Goal: Feedback & Contribution: Leave review/rating

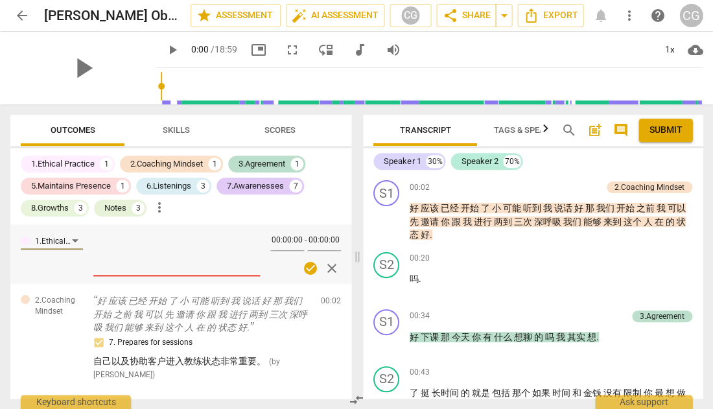
click at [21, 12] on span "arrow_back" at bounding box center [22, 16] width 16 height 16
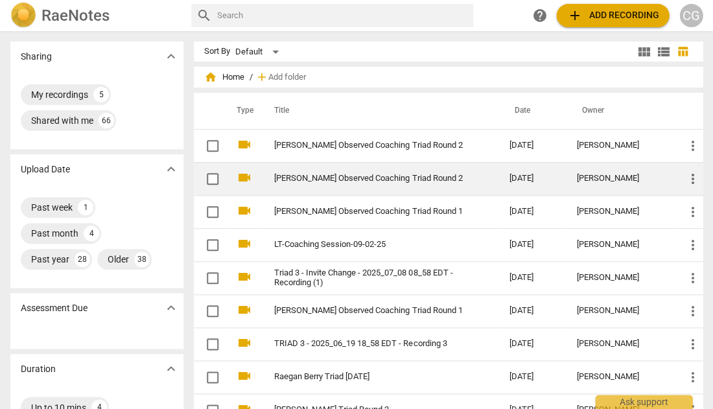
click at [371, 178] on link "[PERSON_NAME] Observed Coaching Triad Round 2" at bounding box center [368, 179] width 188 height 10
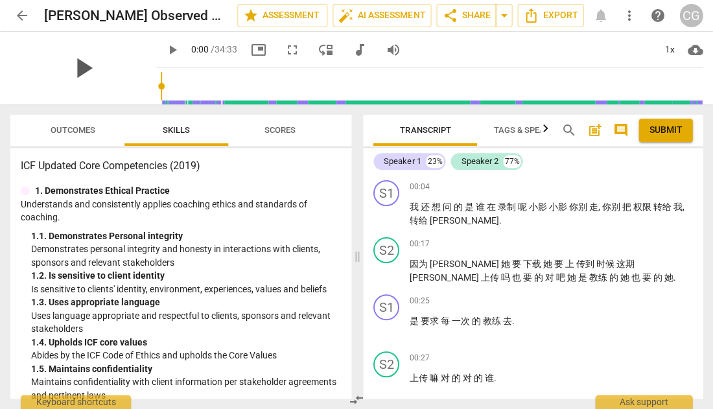
click at [83, 68] on span "play_arrow" at bounding box center [83, 68] width 34 height 34
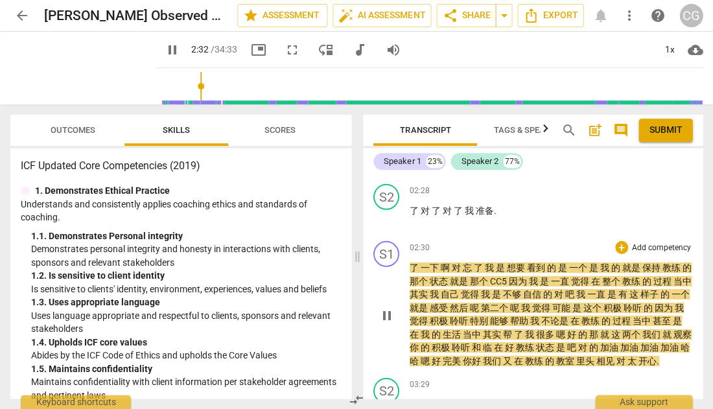
scroll to position [646, 0]
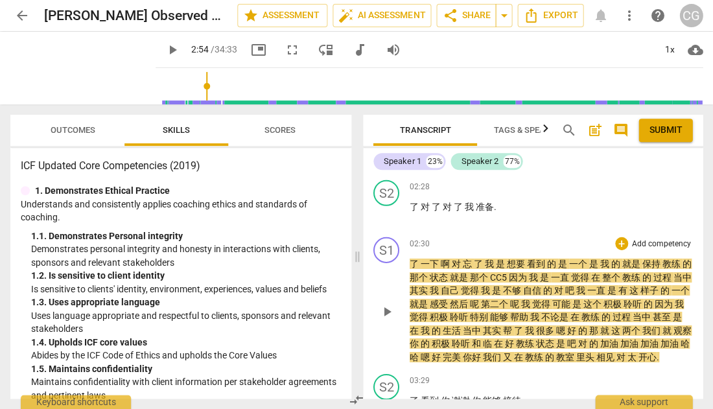
click at [386, 304] on span "play_arrow" at bounding box center [387, 312] width 16 height 16
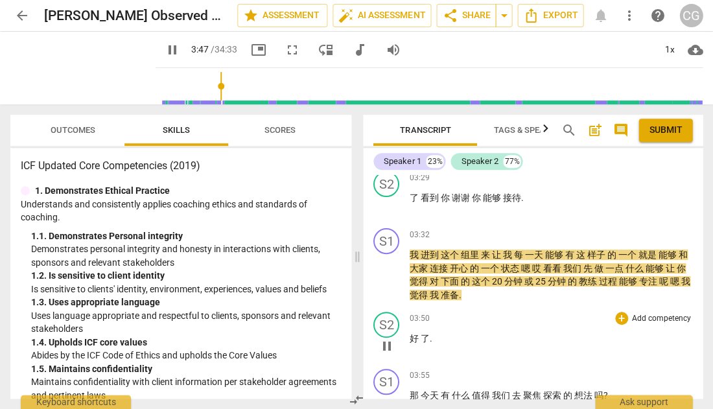
scroll to position [848, 0]
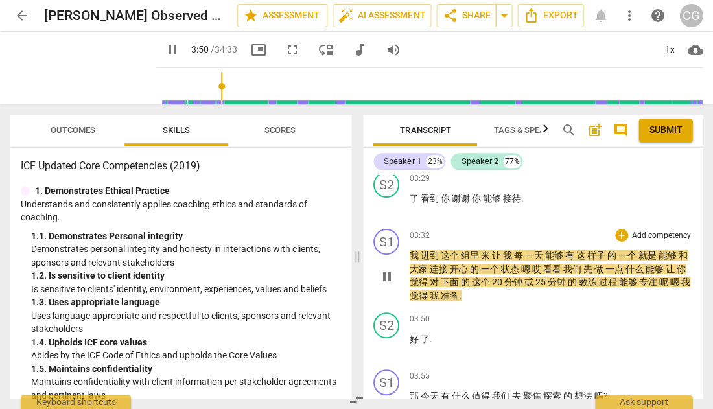
click at [385, 269] on span "pause" at bounding box center [387, 277] width 16 height 16
type input "231"
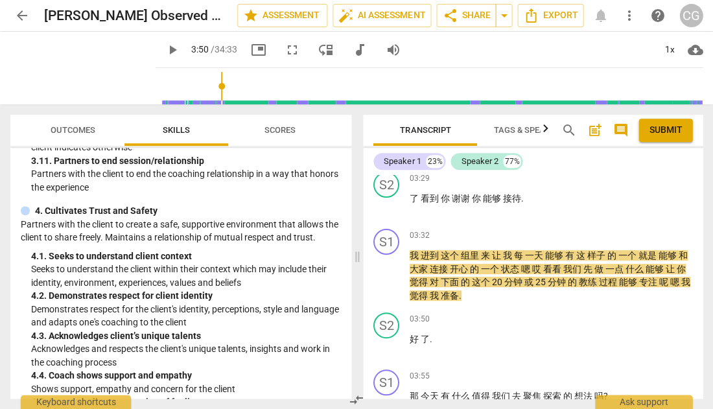
scroll to position [1085, 0]
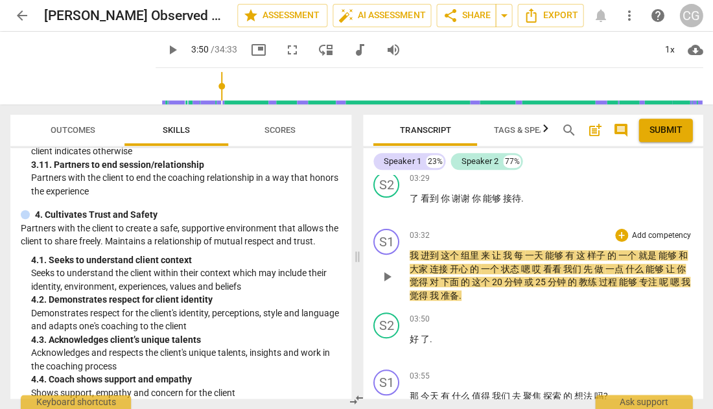
click at [641, 230] on p "Add competency" at bounding box center [661, 236] width 62 height 12
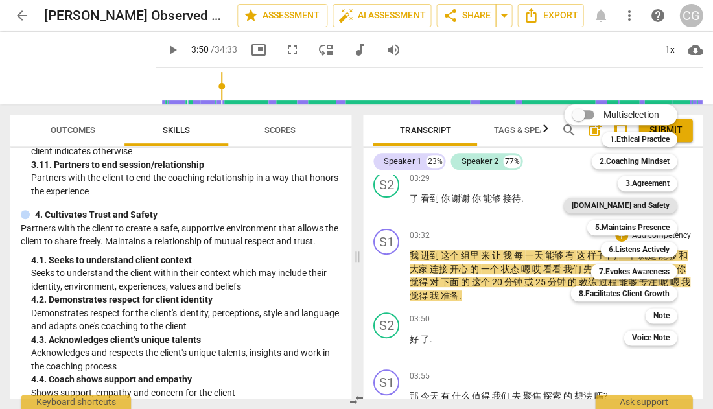
click at [628, 200] on b "[DOMAIN_NAME] and Safety" at bounding box center [620, 206] width 98 height 16
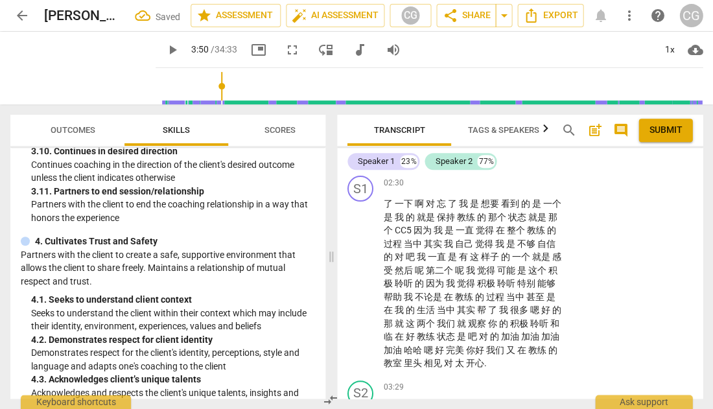
scroll to position [1188, 0]
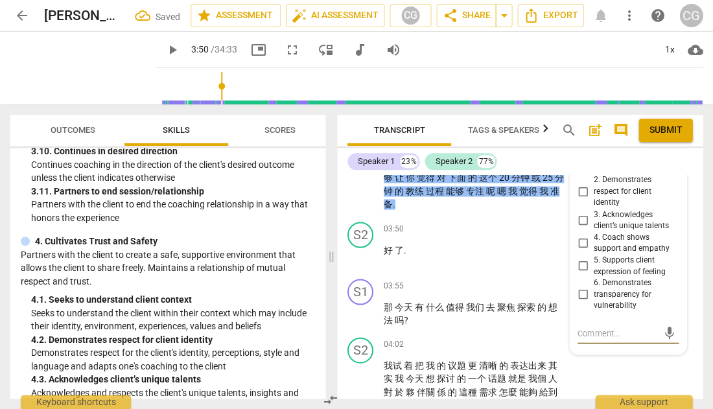
click at [581, 234] on input "4. Coach shows support and empathy" at bounding box center [582, 242] width 21 height 16
checkbox input "true"
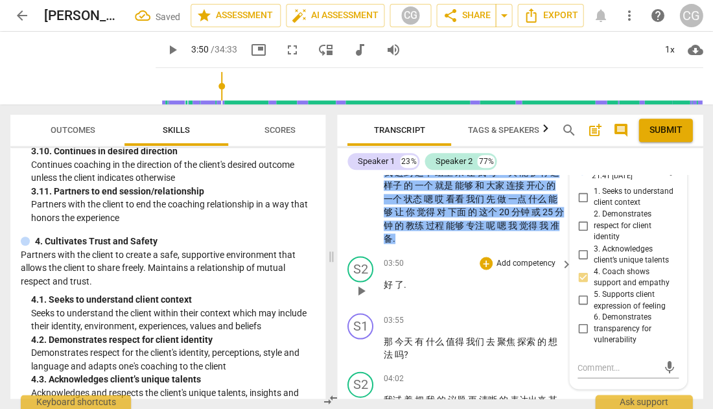
scroll to position [1154, 0]
click at [583, 360] on textarea at bounding box center [617, 366] width 80 height 12
type textarea "Z"
type textarea "ZH"
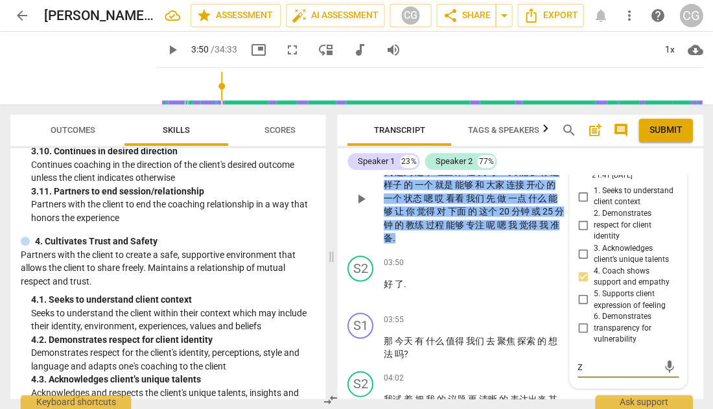
type textarea "ZH"
type textarea "ZHI"
type textarea "ZHIC"
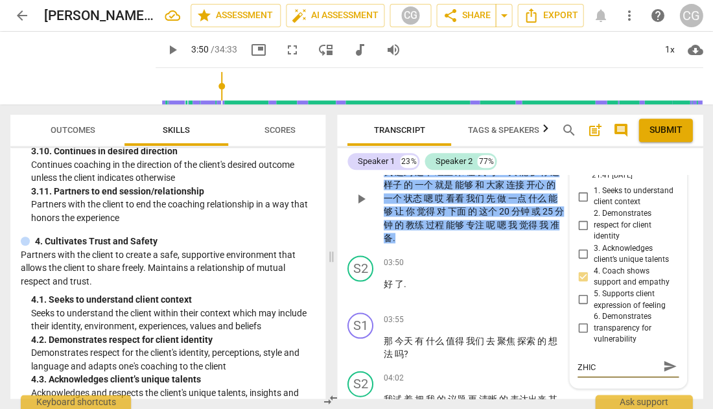
type textarea "ZHICH"
type textarea "ZHICHI"
type textarea "ZHICH"
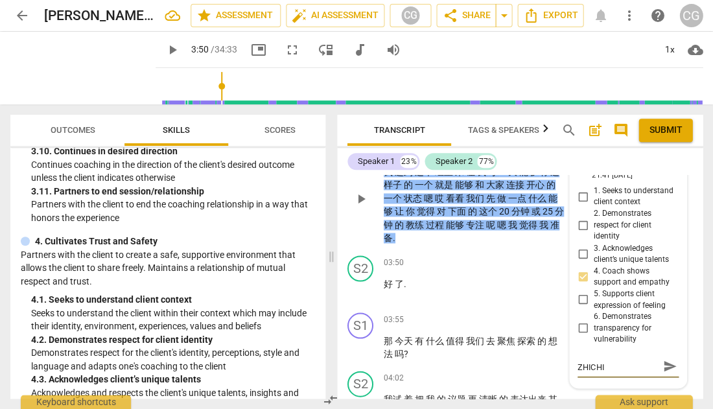
type textarea "ZHICH"
type textarea "ZHIC"
type textarea "ZHI"
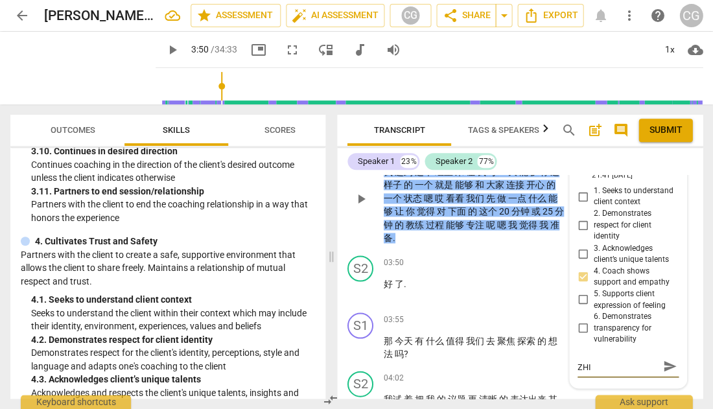
type textarea "ZH"
type textarea "Z"
type textarea "z"
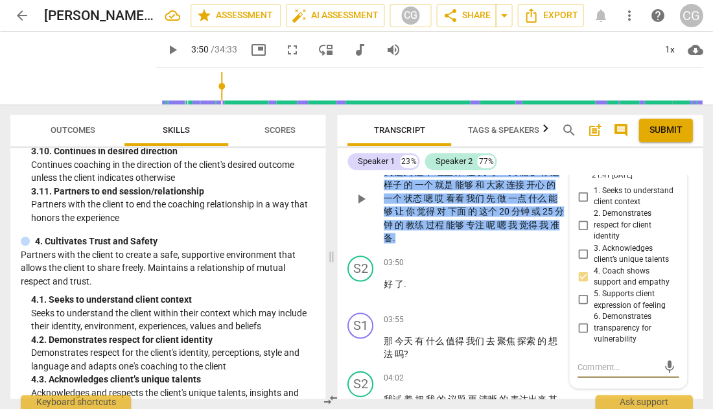
type textarea "z"
type textarea "zh"
type textarea "zhi"
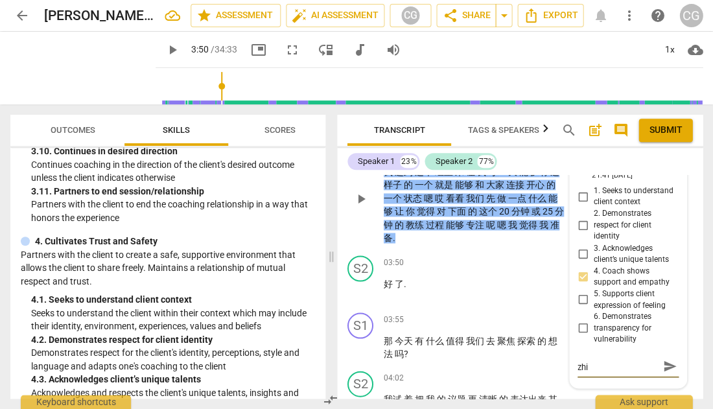
type textarea "zhi c"
type textarea "zhi ch"
type textarea "zhi chi"
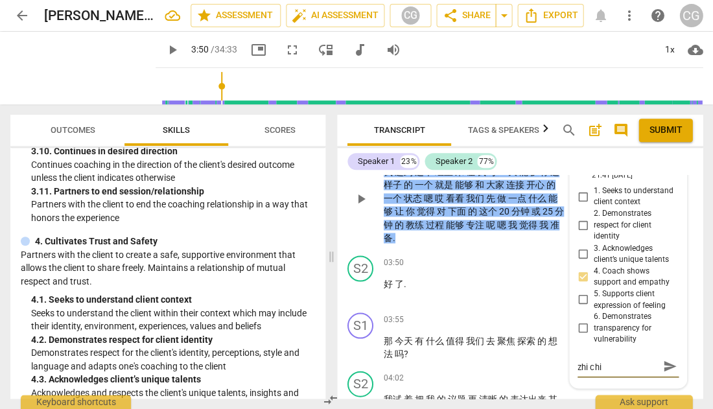
type textarea "支持"
type textarea "支"
type textarea "z"
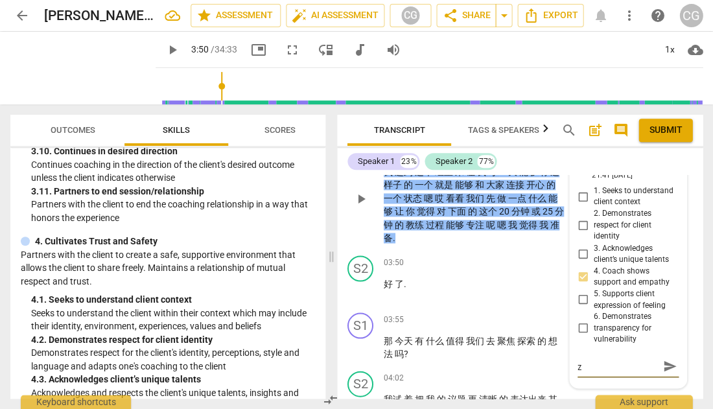
type textarea "zh"
type textarea "zhe"
type textarea "zhe g"
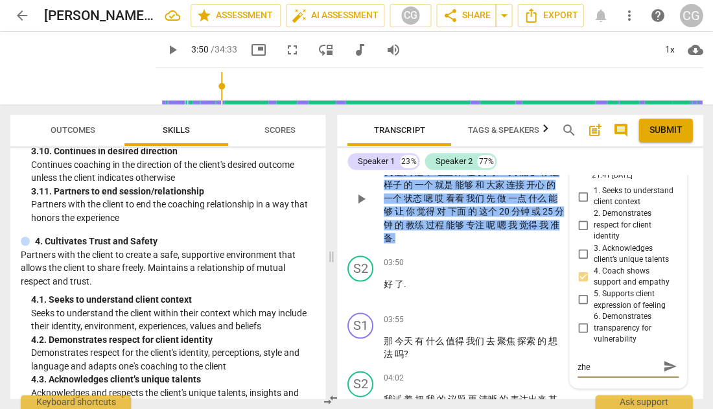
type textarea "zhe g"
type textarea "zhe ge"
type textarea "这个"
type textarea "这个y"
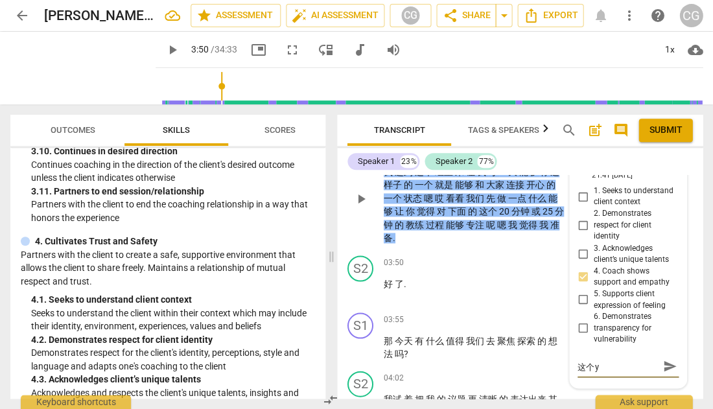
type textarea "这个ya"
type textarea "这个yao"
type textarea "这个yao q"
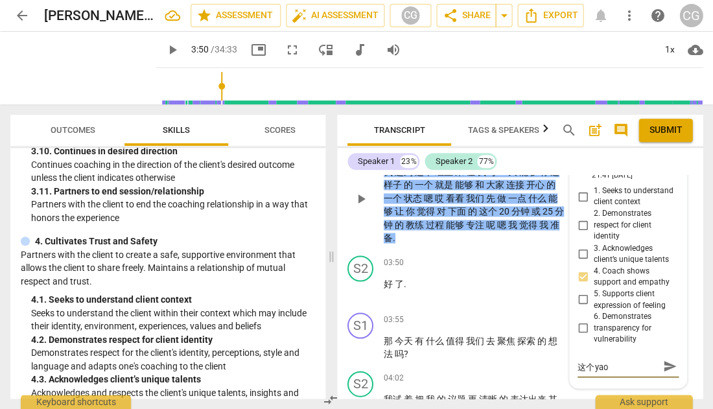
type textarea "这个yao q"
type textarea "这个[PERSON_NAME]"
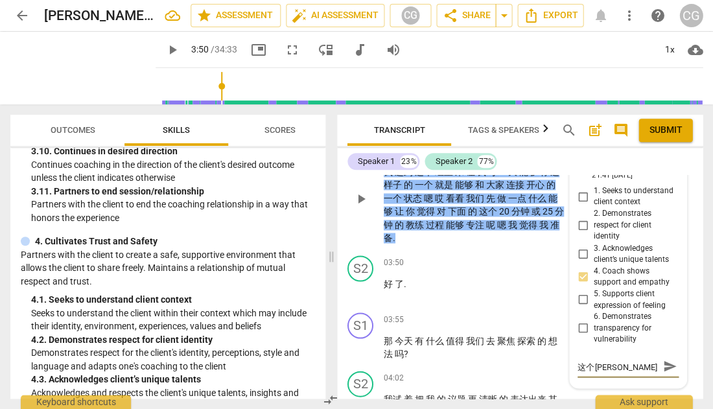
type textarea "这个[PERSON_NAME]"
type textarea "这个邀请"
type textarea "这个邀请z"
type textarea "这个邀请zh"
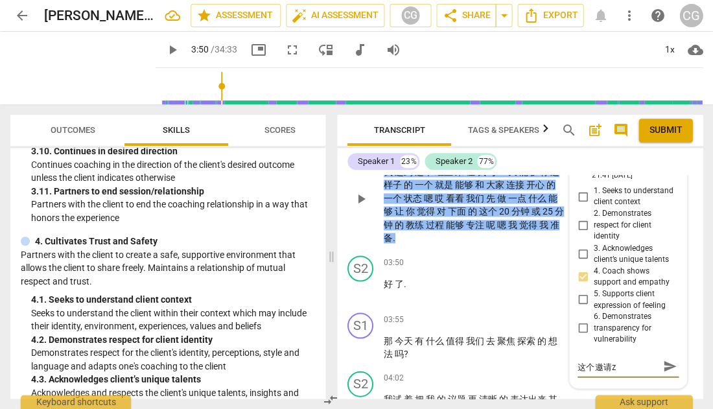
type textarea "这个邀请zh"
type textarea "这个邀请zha"
type textarea "这个邀请[PERSON_NAME]"
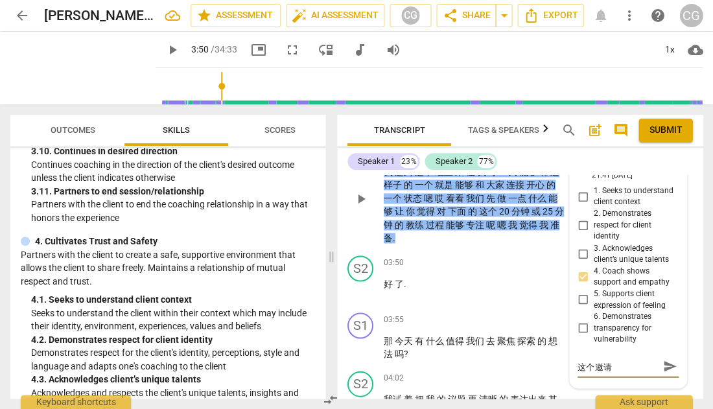
type textarea "这个邀请[PERSON_NAME] s"
type textarea "这个邀请zhan sh"
type textarea "这个邀请[PERSON_NAME]"
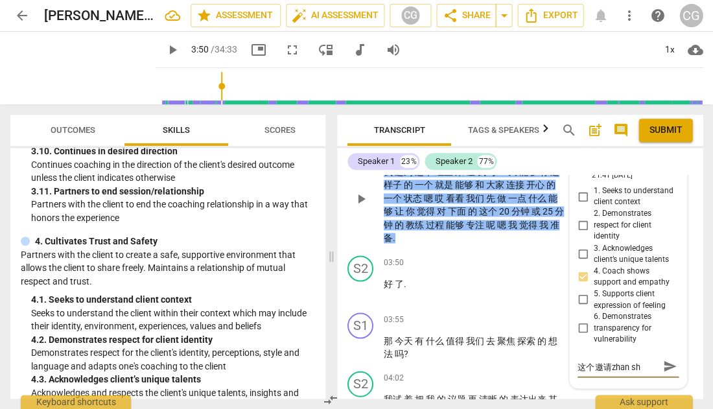
type textarea "这个邀请[PERSON_NAME]"
type textarea "这个邀请展示"
type textarea "这个邀请展示l"
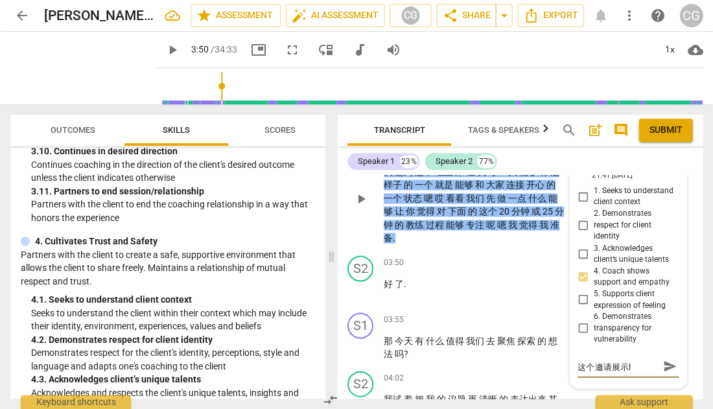
type textarea "这个邀请展示le"
type textarea "这个邀请展示了"
type textarea "这个邀请展示了z"
type textarea "这个邀请展示了zi"
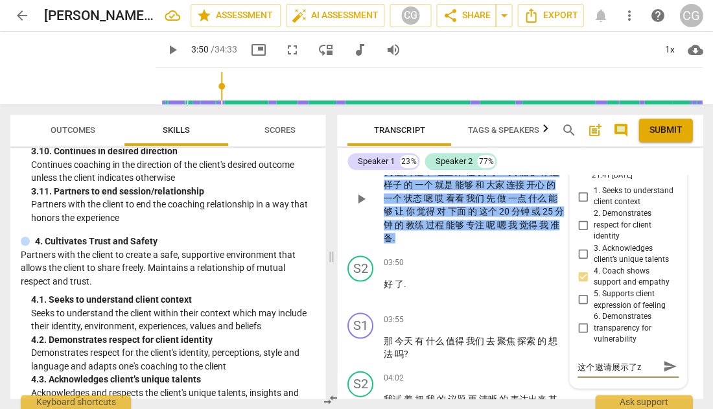
type textarea "这个邀请展示了zi"
type textarea "这个邀请展示了z"
type textarea "这个邀请展示了zh"
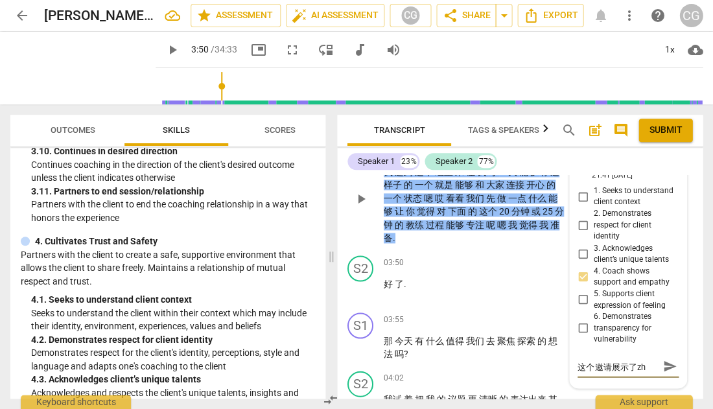
type textarea "这个邀请展示了zhi"
type textarea "这个邀请展示了zhi c"
type textarea "这个邀请展示了zhi ch"
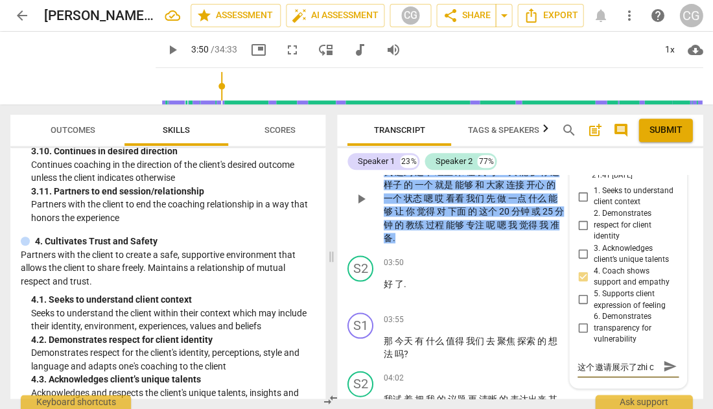
type textarea "这个邀请展示了zhi ch"
type textarea "这个邀请展示了[PERSON_NAME]"
type textarea "这个邀请展示了支持"
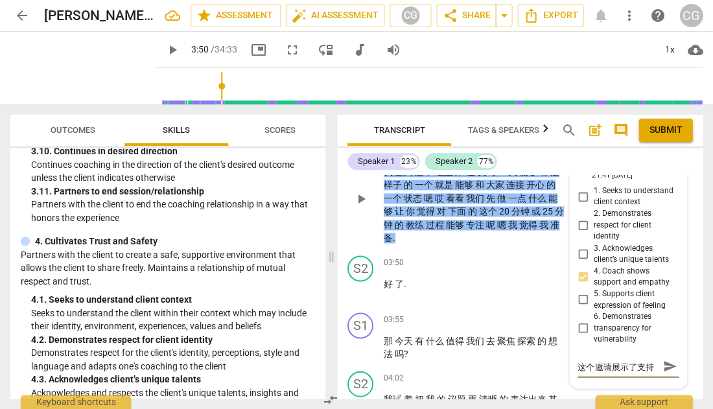
type textarea "这个邀请展示了支持k"
type textarea "这个邀请展示了支持ke"
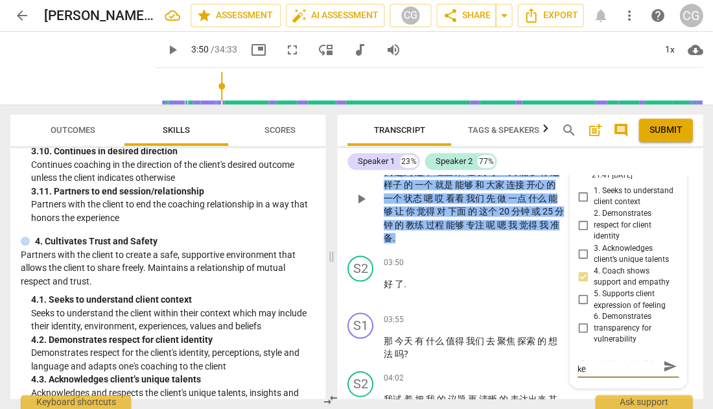
type textarea "这个邀请展示了支持ke h"
type textarea "这个邀请展示了支持ke hu"
type textarea "这个邀请展示了支持客户"
type textarea "这个邀请展示了支持客户d"
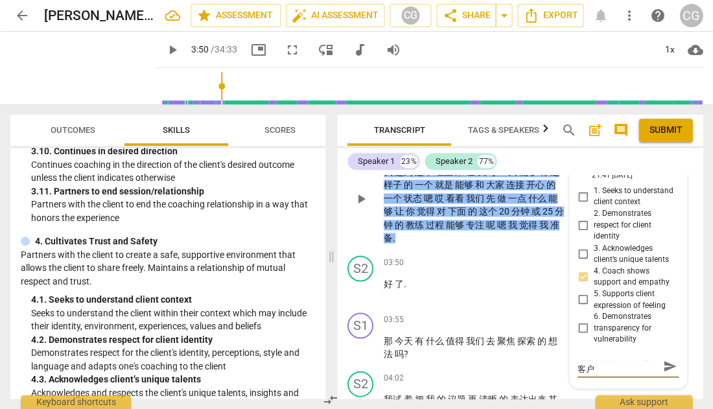
type textarea "这个邀请展示了支持客户d"
type textarea "这个邀请展示了支持客户du"
type textarea "这个邀请展示了支持客户dui"
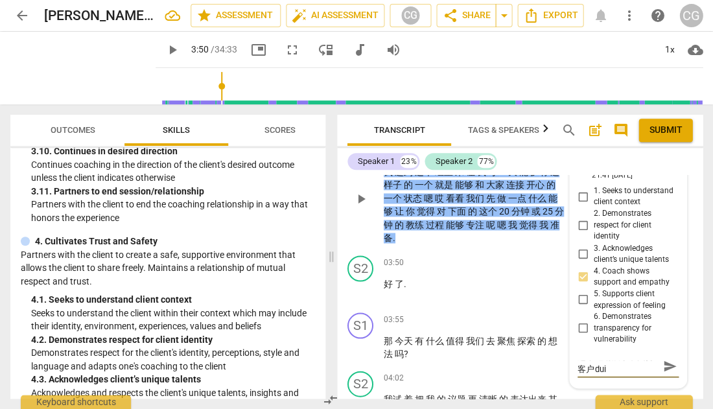
scroll to position [0, 0]
type textarea "这个邀请展示了支持客户对"
type textarea "这个邀请展示了支持客户对j"
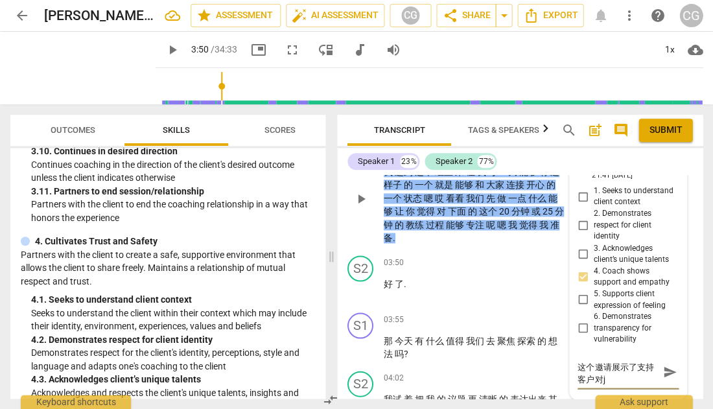
type textarea "这个邀请展示了支持客户对ji"
type textarea "这个邀请展示了支持客户对[PERSON_NAME]"
type textarea "这个邀请展示了支持客户对jie x"
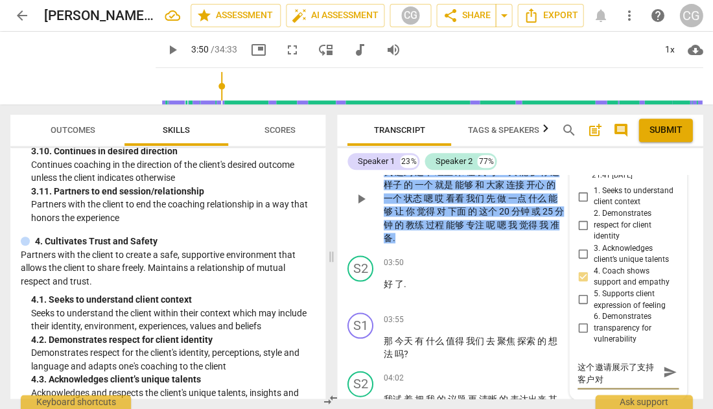
type textarea "这个邀请展示了支持客户对jie x"
type textarea "这个邀请展示了支持客户对[PERSON_NAME]"
type textarea "这个邀请展示了支持客户对jie xia"
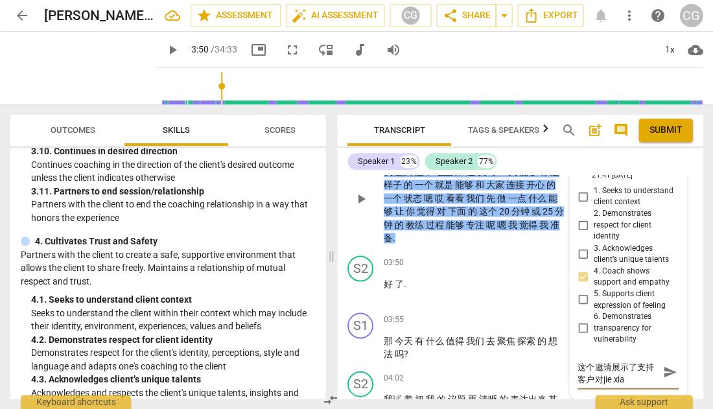
type textarea "这个邀请展示了支持客户对jie xia l"
type textarea "这个邀请展示了支持客户对jie xia la"
type textarea "这个邀请展示了支持客户对[PERSON_NAME]"
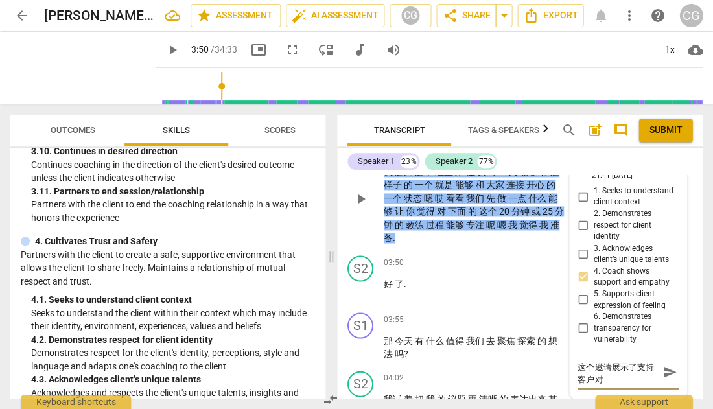
type textarea "这个邀请展示了支持客户对接下来"
type textarea "这个邀请展示了支持客户对接下来d"
type textarea "这个邀请展示了支持客户对接下来de"
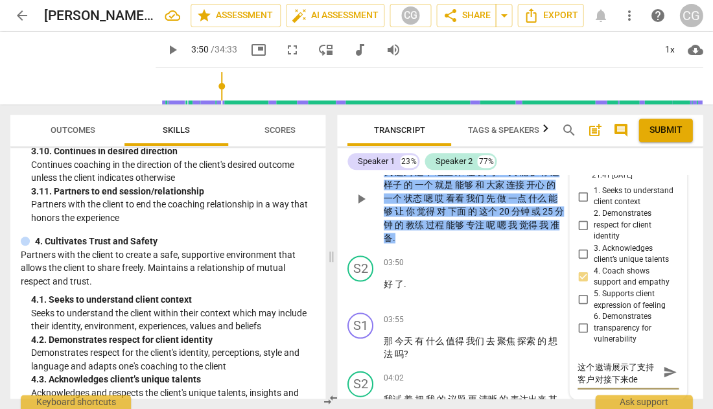
type textarea "这个邀请展示了支持客户对接下来的"
type textarea "这个邀请展示了支持客户对接下来的j"
type textarea "这个邀请展示了支持客户对接下来的ji"
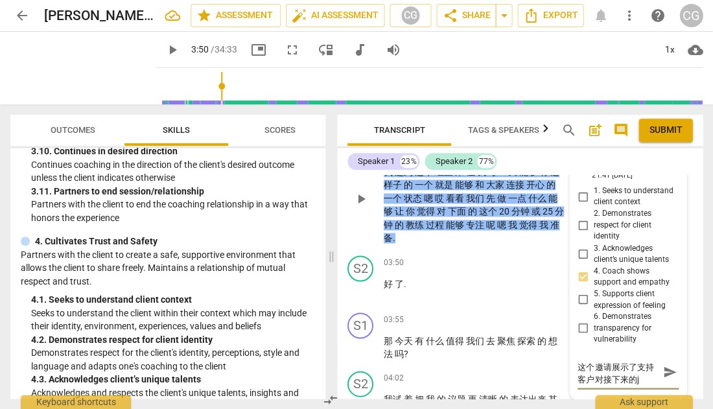
type textarea "这个邀请展示了支持客户对接下来的ji"
type textarea "这个邀请展示了支持客户对接下来的jia"
type textarea "这个邀请展示了支持客户对接下来的jiao"
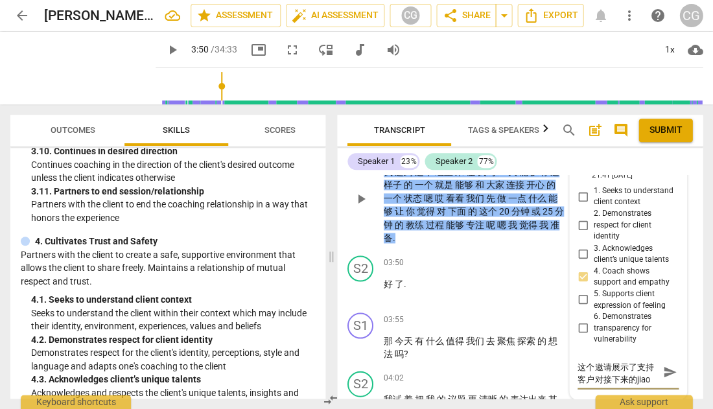
type textarea "这个邀请展示了支持客户对接下来的jiao l"
type textarea "这个邀请展示了支持客户对接下来的jiao li"
type textarea "这个邀请展示了支持客户对接下来的jiao li a"
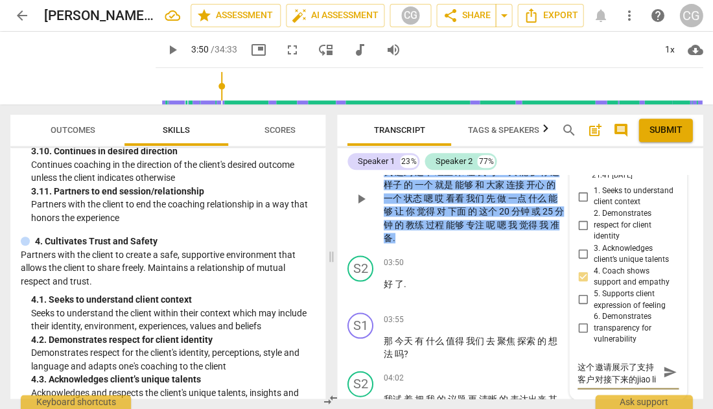
type textarea "这个邀请展示了支持客户对接下来的jiao li a"
type textarea "这个邀请展示了支持客户对接下来的[PERSON_NAME]"
type textarea "这个邀请展示了支持客户对接下来的教练"
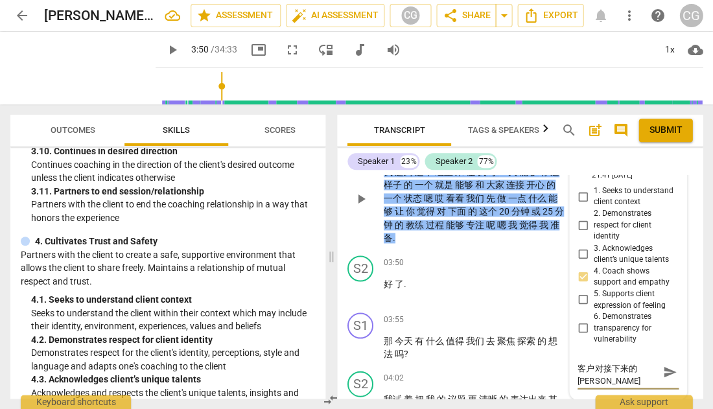
type textarea "这个邀请展示了支持客户对接下来的教练"
type textarea "这个邀请展示了支持客户对接下来的教练s"
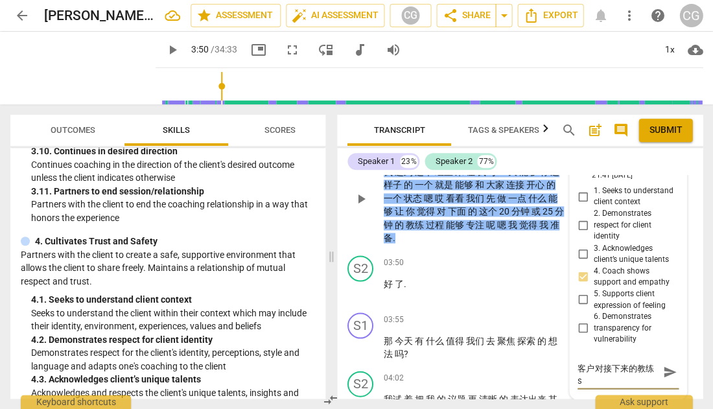
type textarea "这个邀请展示了支持客户对接下来的教练se"
type textarea "这个邀请展示了支持客户对接下来的教练se s"
type textarea "这个邀请展示了支持客户对接下来的教练se ss"
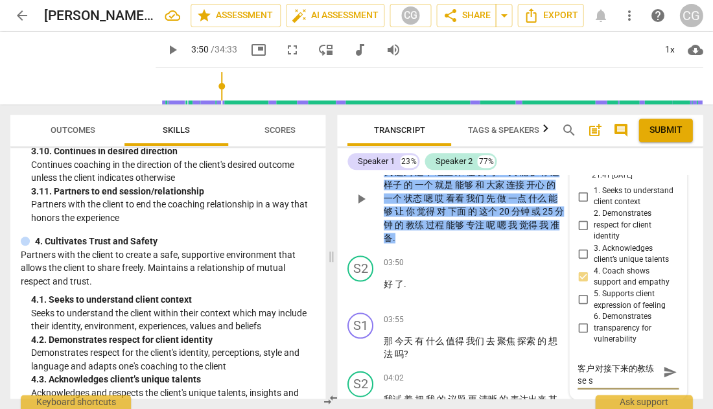
type textarea "这个邀请展示了支持客户对接下来的教练se ss"
type textarea "这个邀请展示了支持客户对接下来的教练se ssi"
type textarea "这个邀请展示了支持客户对接下来的教练[PERSON_NAME]"
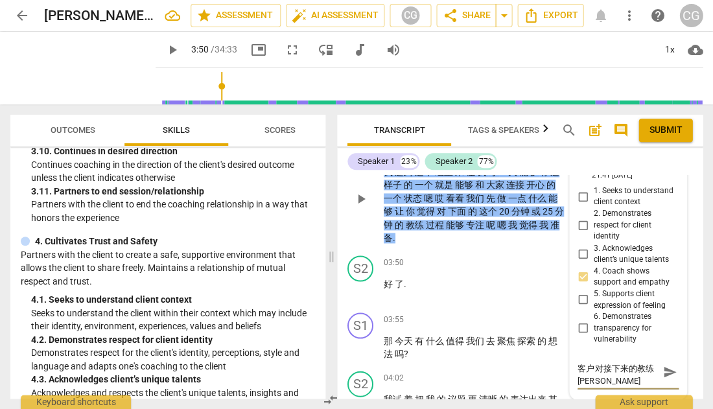
type textarea "这个邀请展示了支持客户对接下来的教练session"
type textarea "这个邀请展示了支持客户对接下来的教练sessiong"
type textarea "这个邀请展示了支持客户对接下来的教练sessionge"
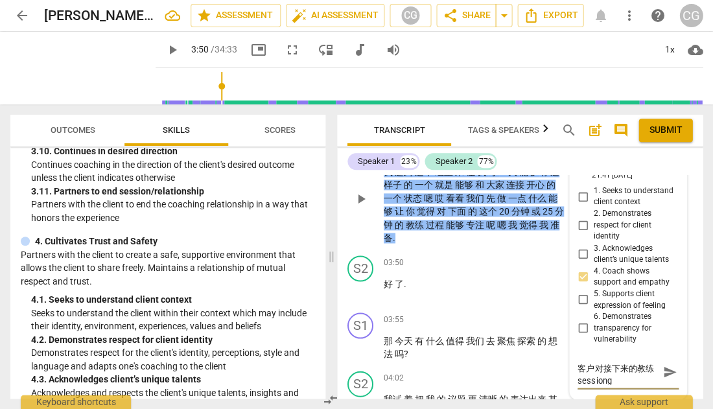
type textarea "这个邀请展示了支持客户对接下来的教练sessionge"
type textarea "这个邀请展示了支持客户对接下来的教练sessiongei"
type textarea "这个邀请展示了支持客户对接下来的教练sessiongei y"
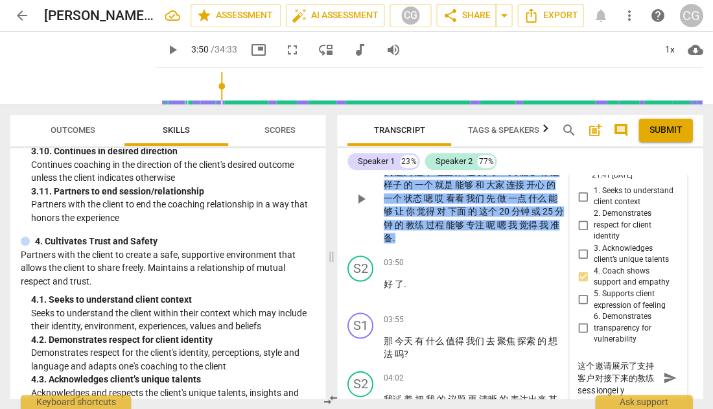
scroll to position [0, 0]
type textarea "这个邀请展示了支持客户对接下来的教练sessiongei yu"
type textarea "这个邀请展示了支持客户对接下来的教练session给予"
type textarea "这个邀请展示了支持客户对接下来的教练session给予c"
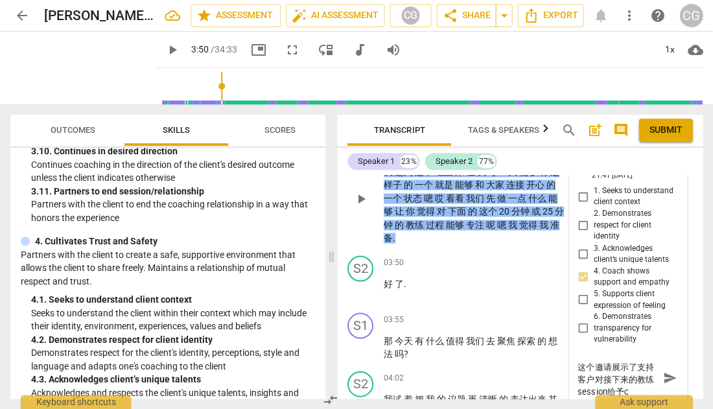
type textarea "这个邀请展示了支持客户对接下来的教练session给予ch"
type textarea "这个邀请展示了支持客户对接下来的教练session给予cho"
type textarea "这个邀请展示了支持客户对接下来的教练session给予chon"
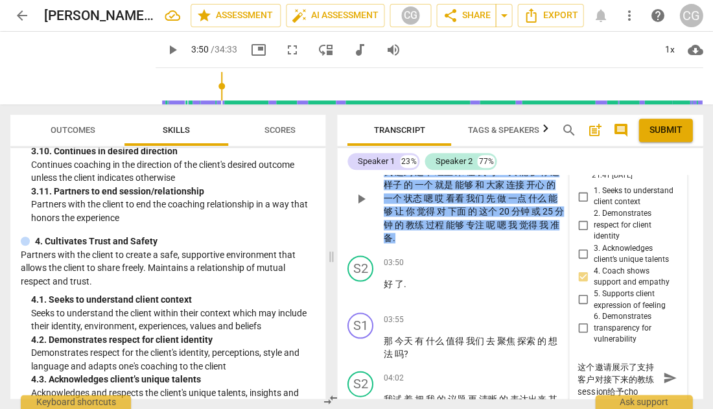
type textarea "这个邀请展示了支持客户对接下来的教练session给予chon"
type textarea "这个邀请展示了支持客户对接下来的教练session给予[PERSON_NAME]"
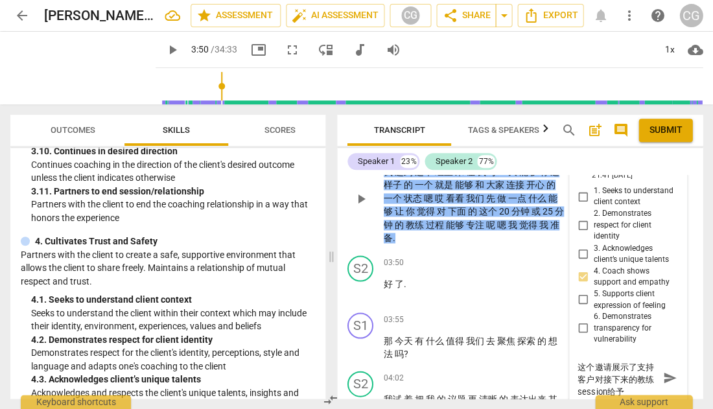
type textarea "这个邀请展示了支持客户对接下来的教练session给予[PERSON_NAME]"
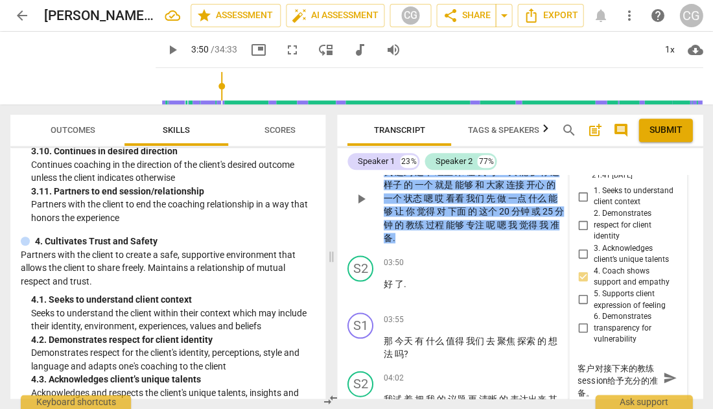
click at [662, 371] on span "send" at bounding box center [669, 378] width 14 height 14
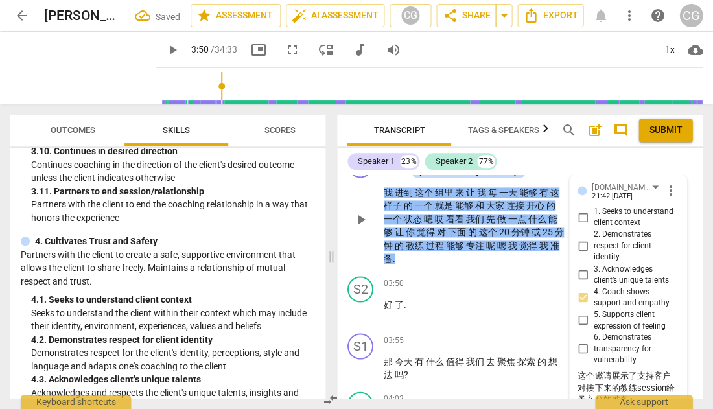
scroll to position [1135, 0]
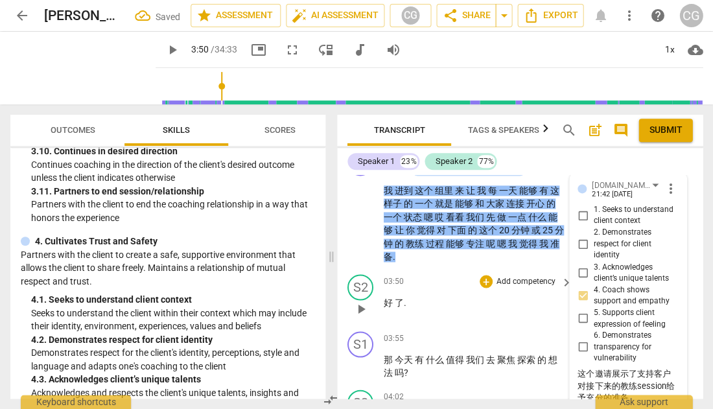
click at [363, 301] on span "play_arrow" at bounding box center [361, 309] width 16 height 16
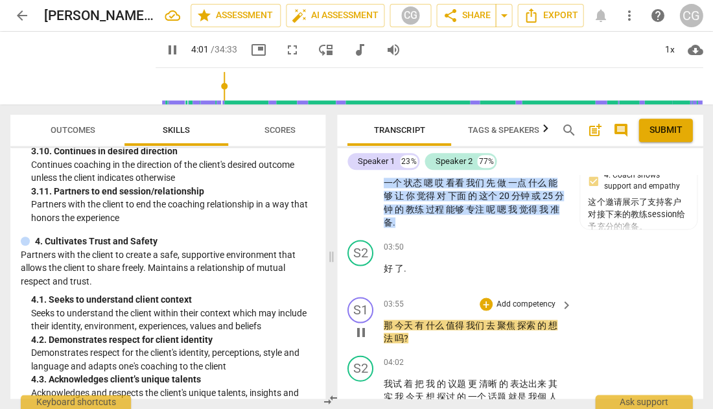
scroll to position [1184, 0]
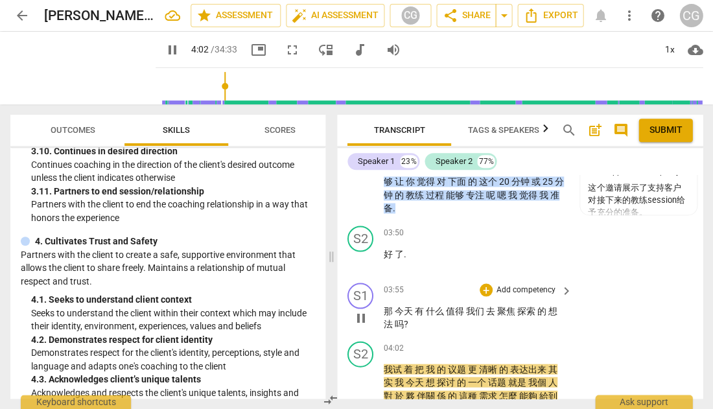
click at [360, 310] on span "pause" at bounding box center [361, 318] width 16 height 16
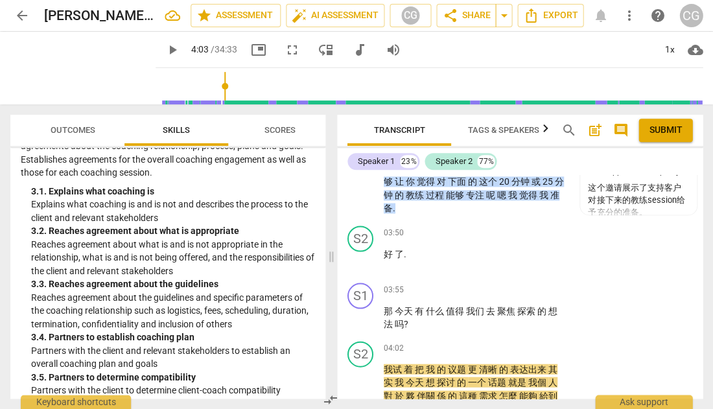
scroll to position [656, 0]
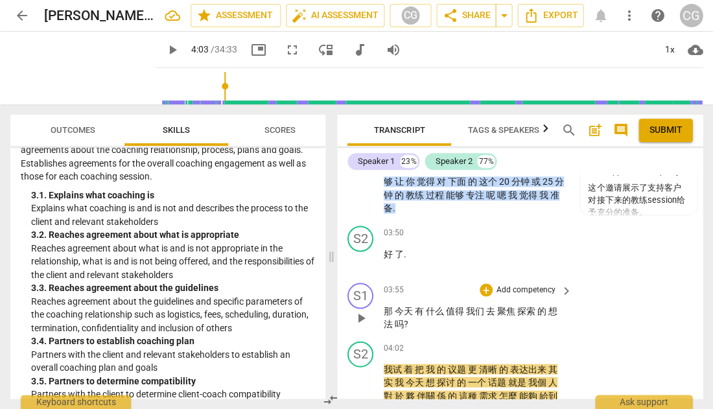
click at [527, 284] on p "Add competency" at bounding box center [526, 290] width 62 height 12
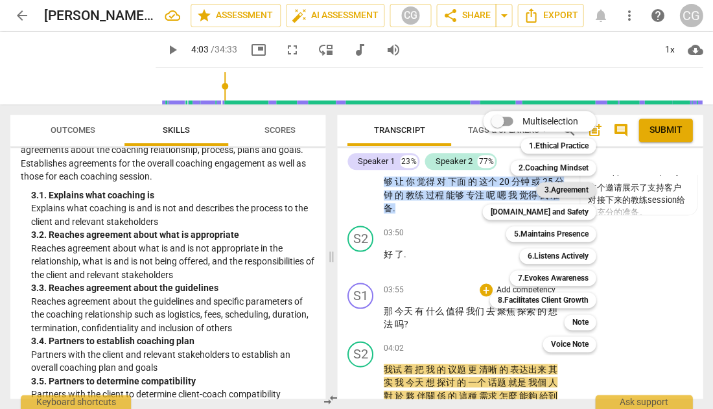
click at [571, 192] on b "3.Agreement" at bounding box center [565, 190] width 44 height 16
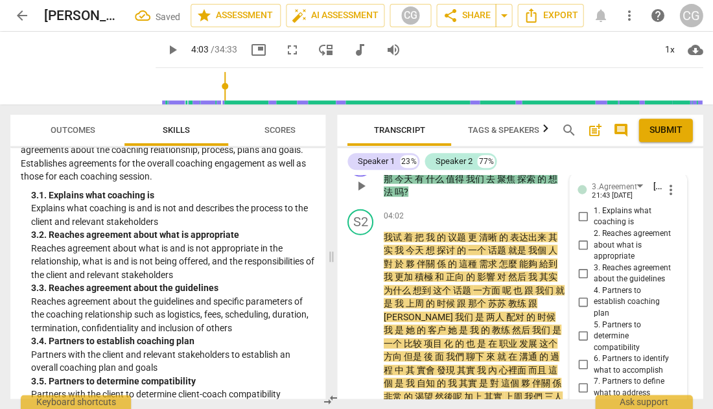
scroll to position [1315, 0]
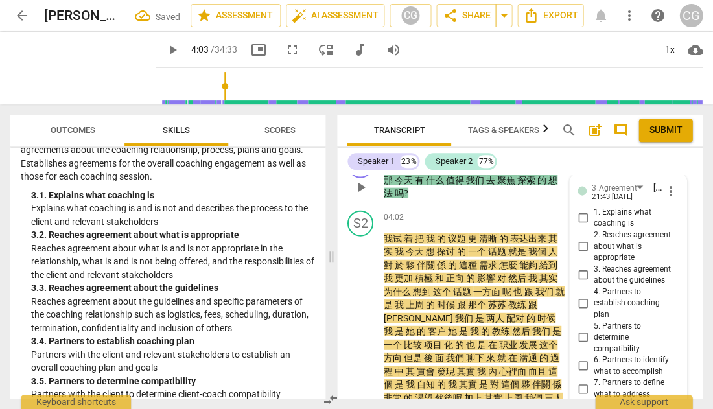
click at [583, 295] on input "4. Partners to establish coaching plan" at bounding box center [582, 303] width 21 height 16
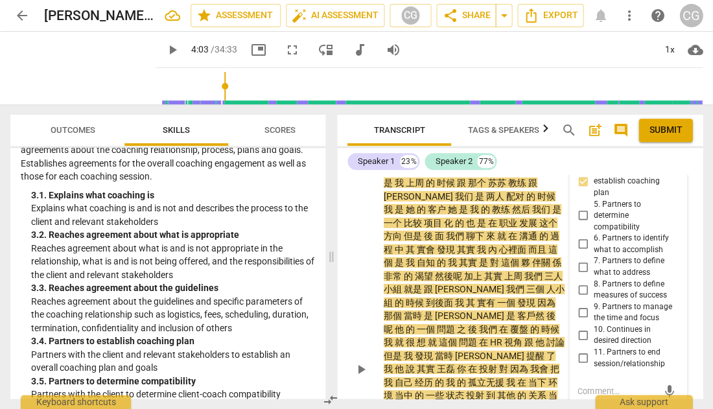
scroll to position [1441, 0]
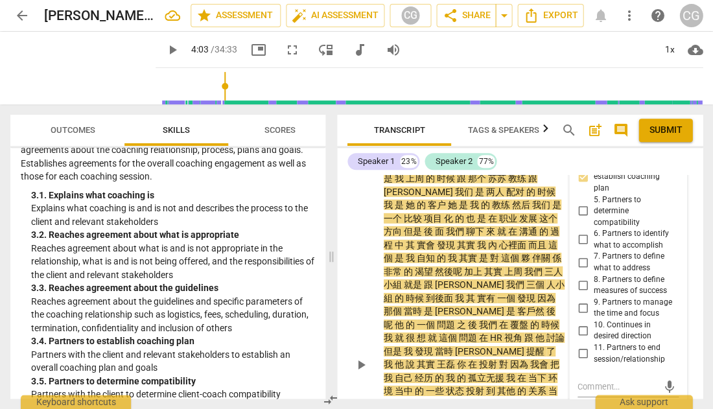
click at [359, 357] on span "play_arrow" at bounding box center [361, 365] width 16 height 16
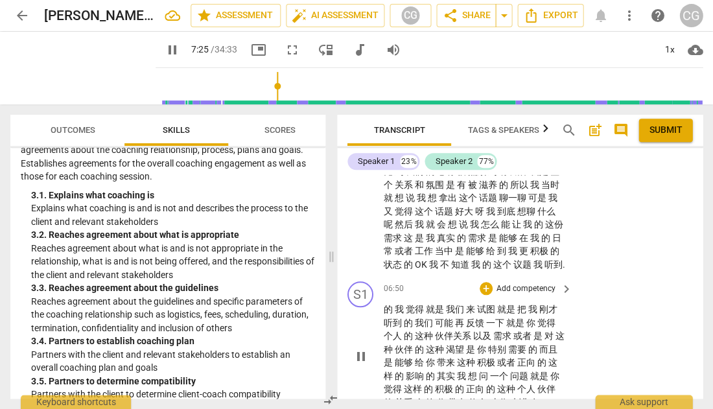
scroll to position [1792, 0]
click at [359, 350] on span "pause" at bounding box center [361, 358] width 16 height 16
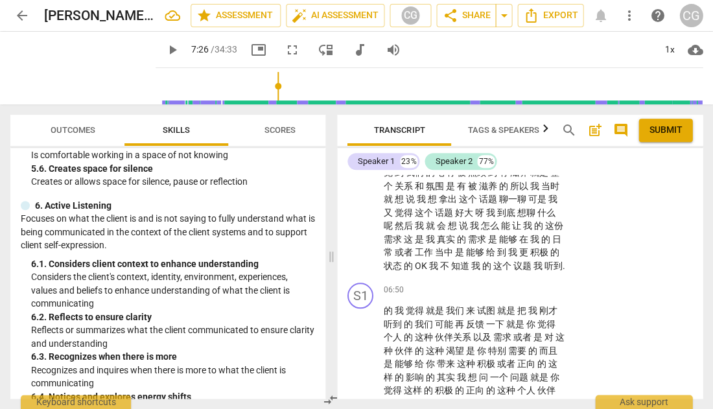
scroll to position [1645, 0]
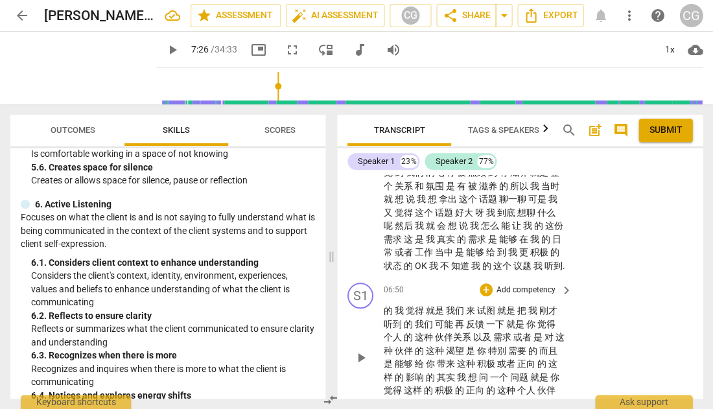
click at [532, 284] on p "Add competency" at bounding box center [526, 290] width 62 height 12
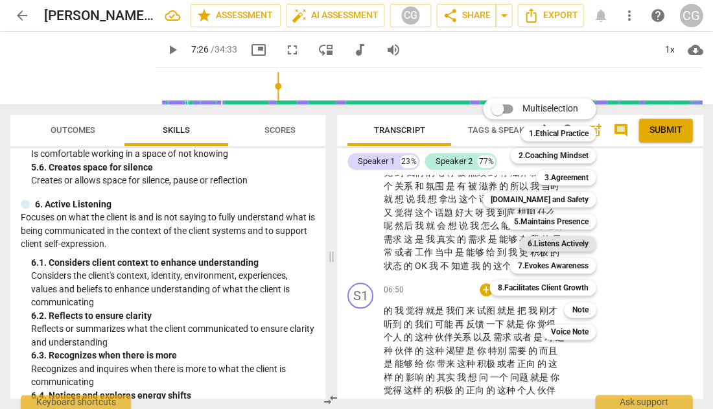
click at [546, 241] on b "6.Listens Actively" at bounding box center [557, 244] width 61 height 16
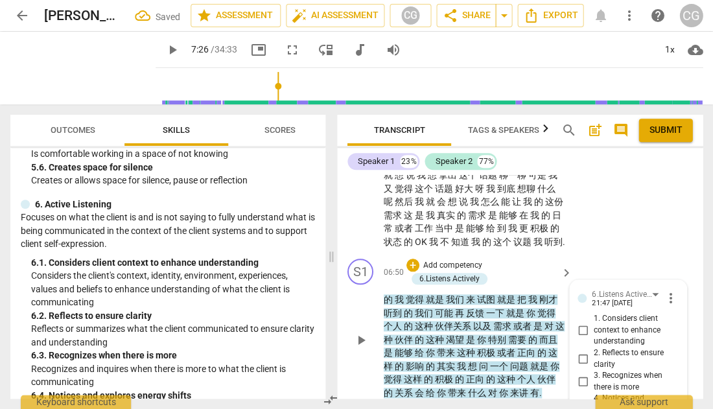
scroll to position [1814, 0]
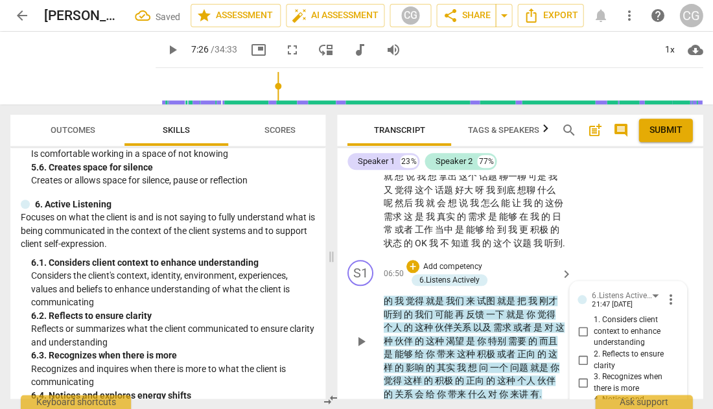
click at [578, 352] on input "2. Reflects to ensure clarity" at bounding box center [582, 360] width 21 height 16
click at [581, 375] on input "3. Recognizes when there is more" at bounding box center [582, 383] width 21 height 16
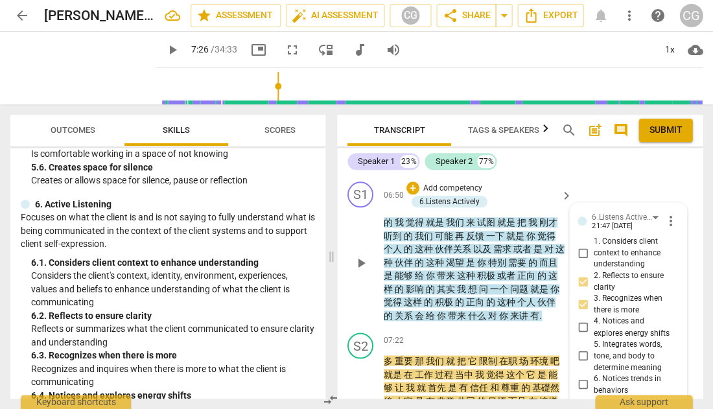
scroll to position [1900, 0]
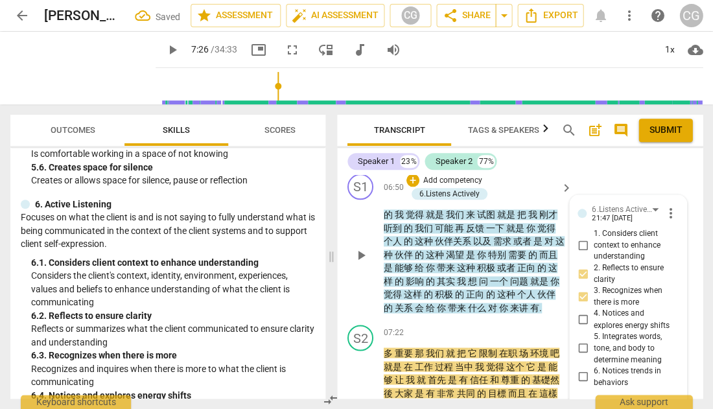
click at [595, 403] on textarea at bounding box center [617, 409] width 80 height 12
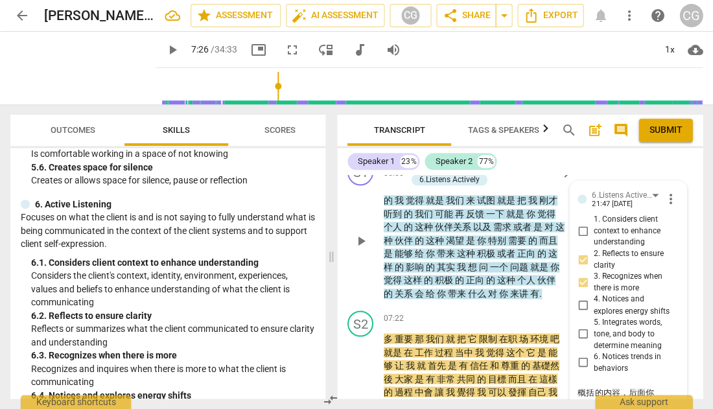
scroll to position [1926, 0]
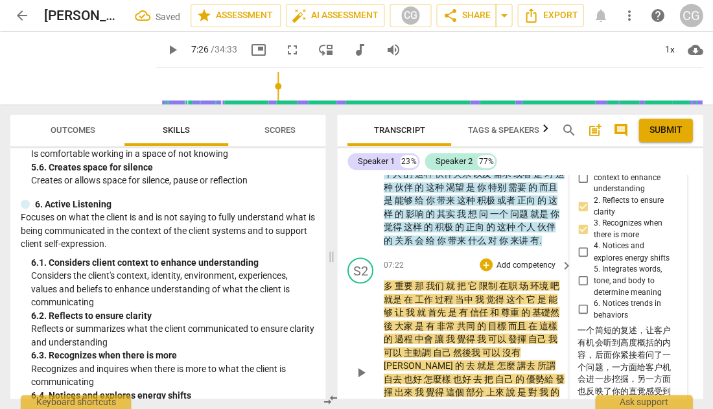
scroll to position [1974, 0]
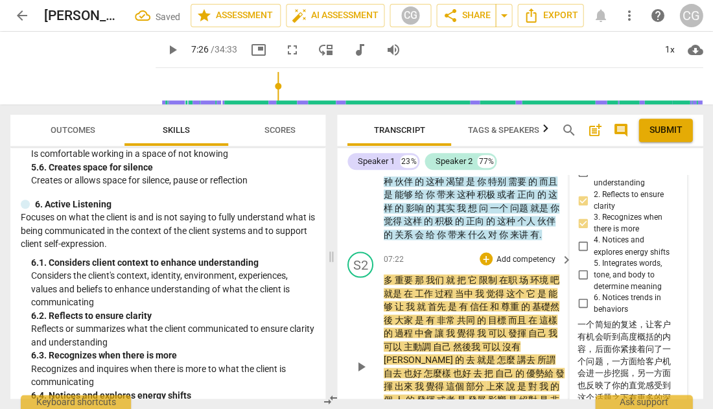
click at [363, 358] on span "play_arrow" at bounding box center [361, 366] width 16 height 16
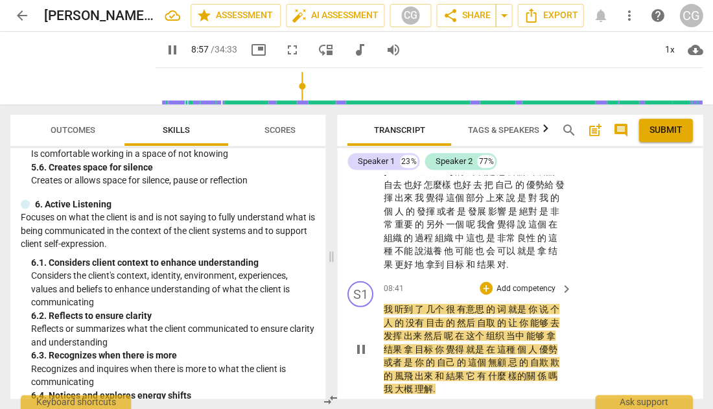
scroll to position [2163, 0]
click at [358, 340] on span "pause" at bounding box center [361, 348] width 16 height 16
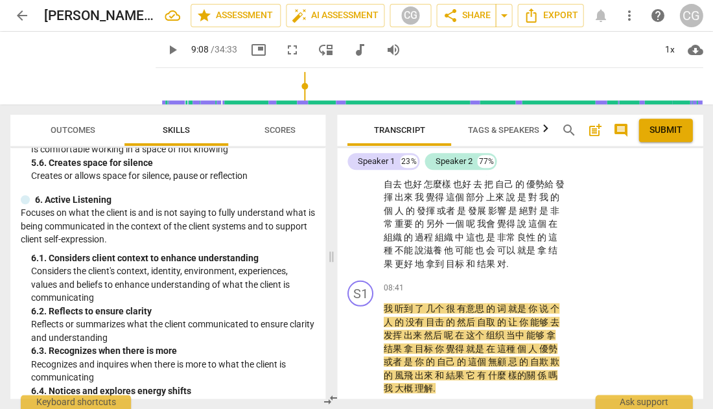
scroll to position [1647, 0]
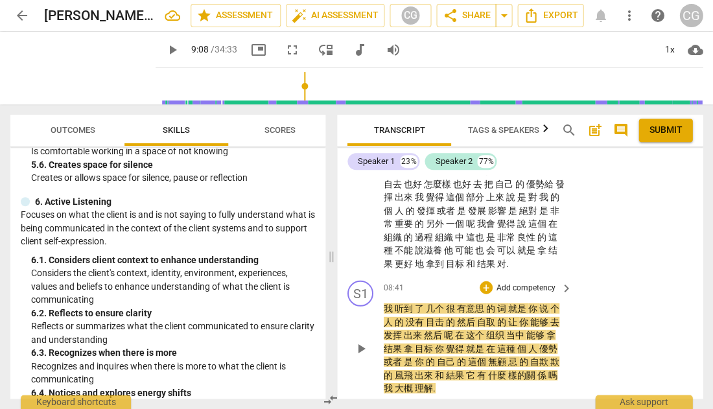
click at [527, 282] on p "Add competency" at bounding box center [526, 288] width 62 height 12
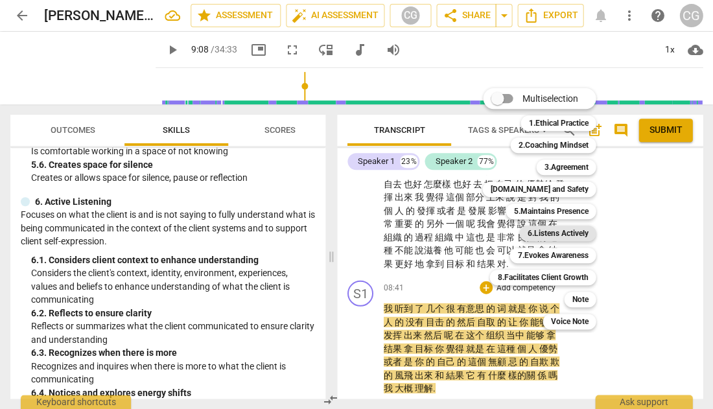
click at [565, 234] on b "6.Listens Actively" at bounding box center [557, 233] width 61 height 16
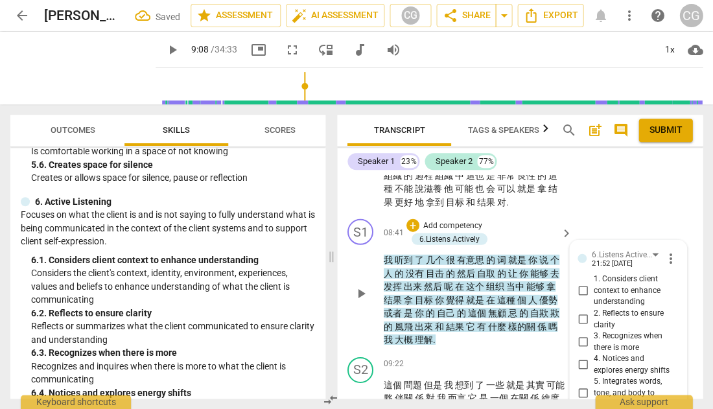
scroll to position [2217, 0]
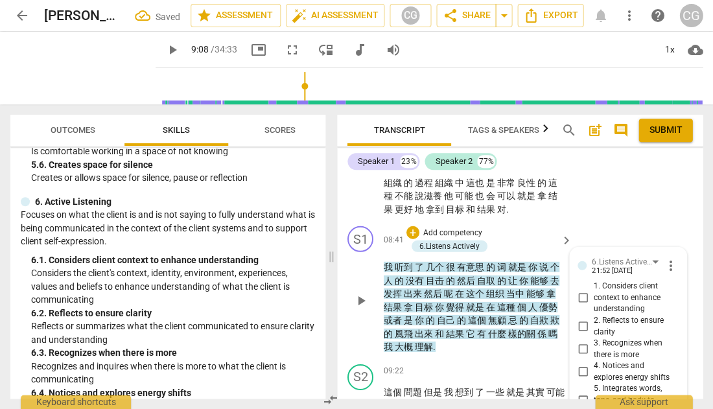
click at [578, 318] on input "2. Reflects to ensure clarity" at bounding box center [582, 326] width 21 height 16
click at [578, 341] on input "3. Recognizes when there is more" at bounding box center [582, 349] width 21 height 16
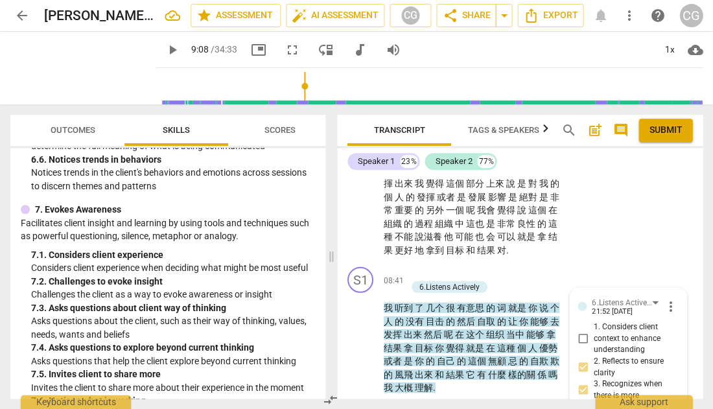
scroll to position [1961, 0]
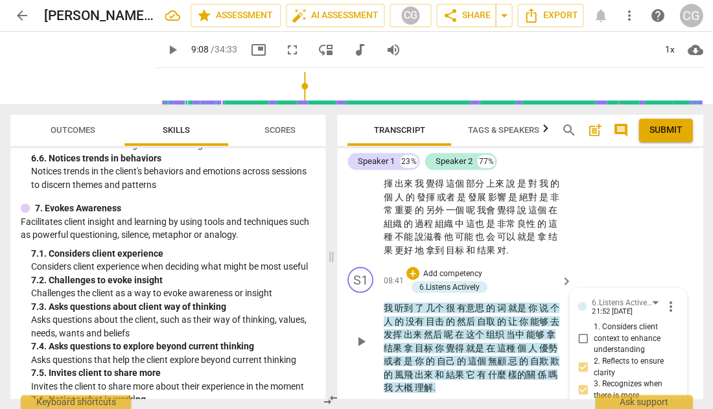
click at [452, 268] on p "Add competency" at bounding box center [453, 274] width 62 height 12
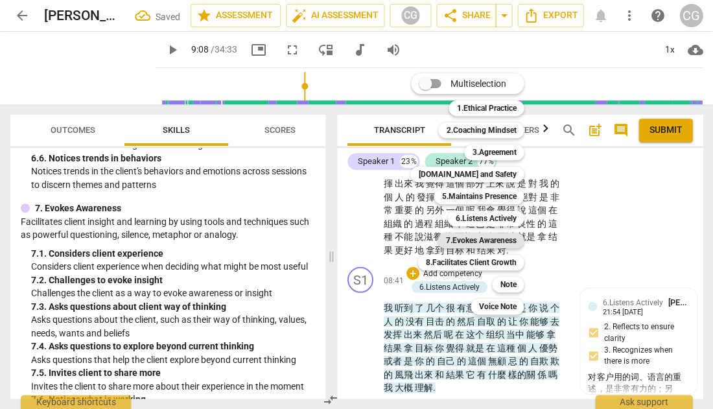
click at [492, 244] on b "7.Evokes Awareness" at bounding box center [480, 241] width 71 height 16
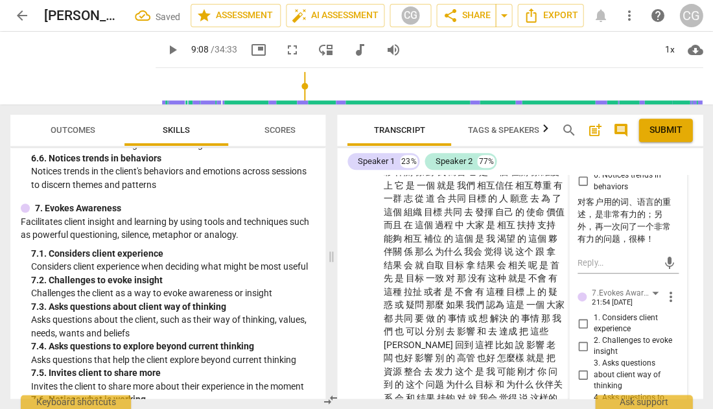
scroll to position [2476, 0]
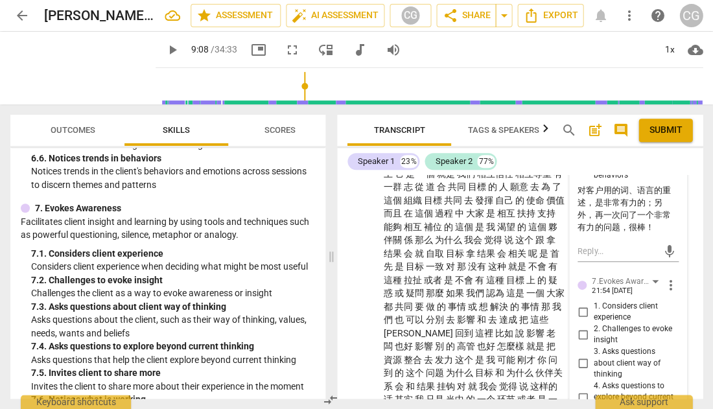
click at [578, 326] on input "2. Challenges to evoke insight" at bounding box center [582, 334] width 21 height 16
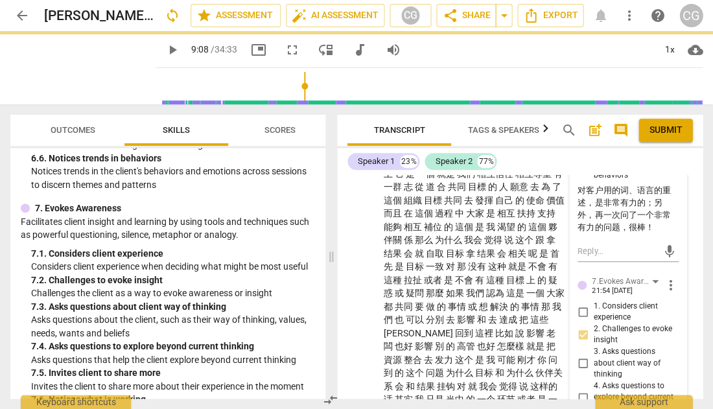
click at [580, 355] on input "3. Asks questions about client way of thinking" at bounding box center [582, 363] width 21 height 16
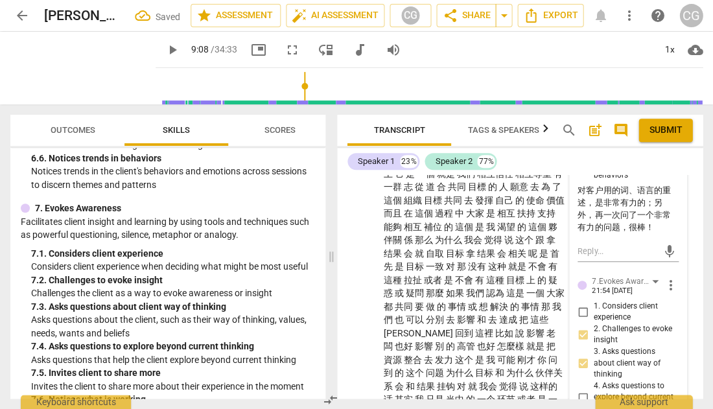
click at [578, 389] on input "4. Asks questions to explore beyond current thinking" at bounding box center [582, 397] width 21 height 16
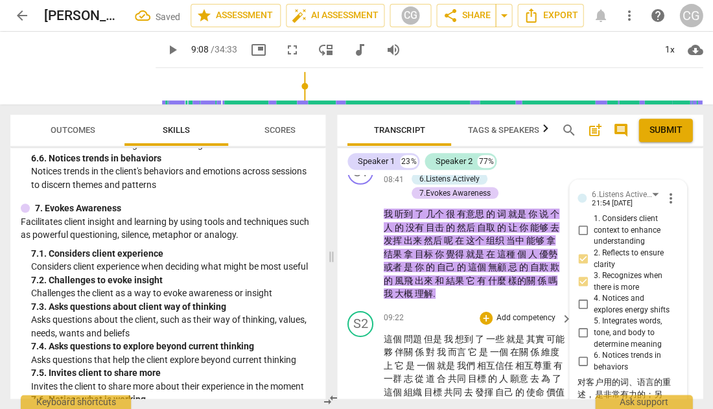
scroll to position [2285, 0]
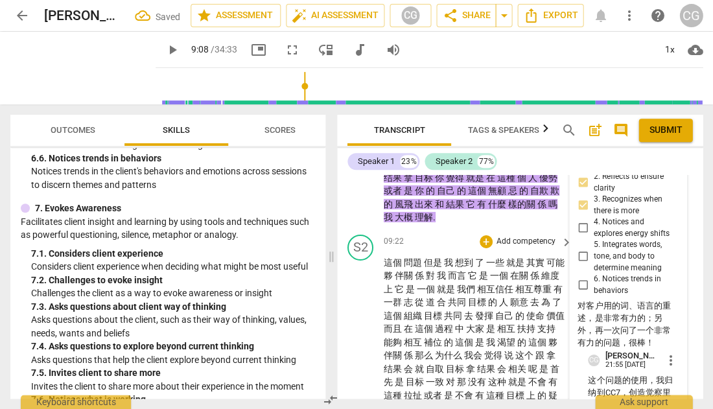
scroll to position [2364, 0]
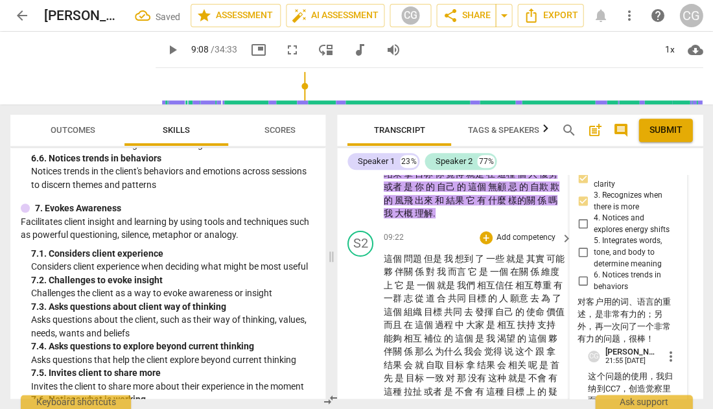
click at [363, 404] on span "play_arrow" at bounding box center [361, 412] width 16 height 16
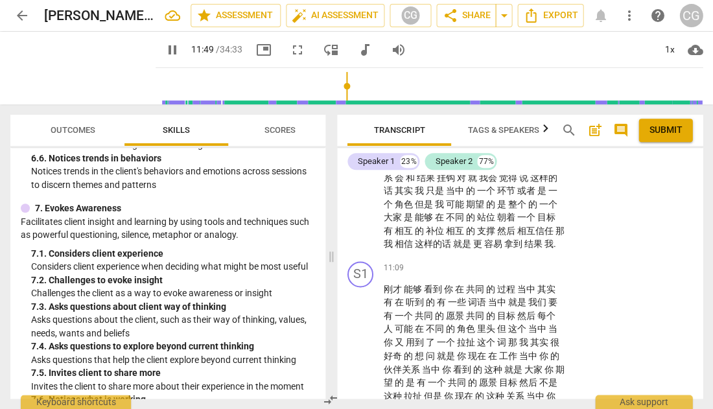
scroll to position [2675, 0]
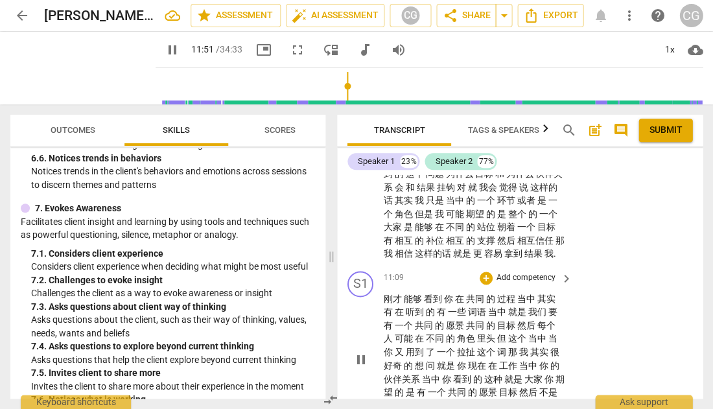
click at [359, 351] on span "pause" at bounding box center [361, 359] width 16 height 16
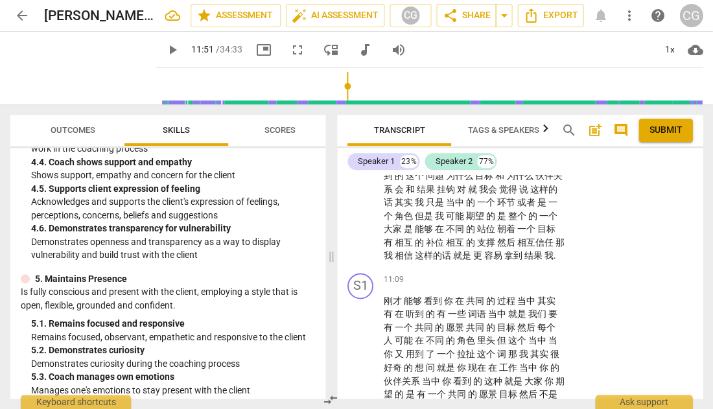
scroll to position [1406, 0]
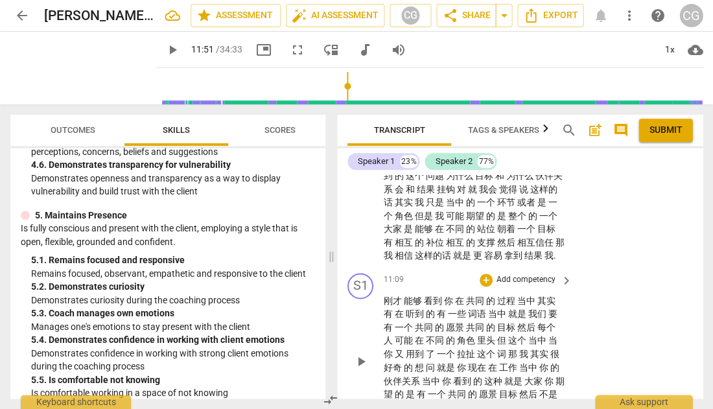
click at [527, 274] on p "Add competency" at bounding box center [526, 280] width 62 height 12
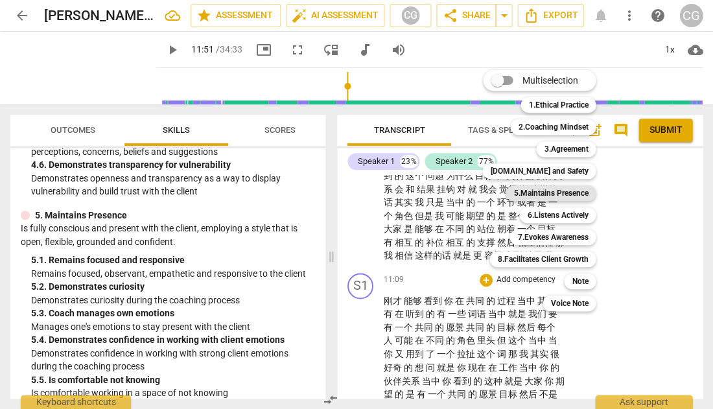
click at [540, 195] on b "5.Maintains Presence" at bounding box center [550, 193] width 74 height 16
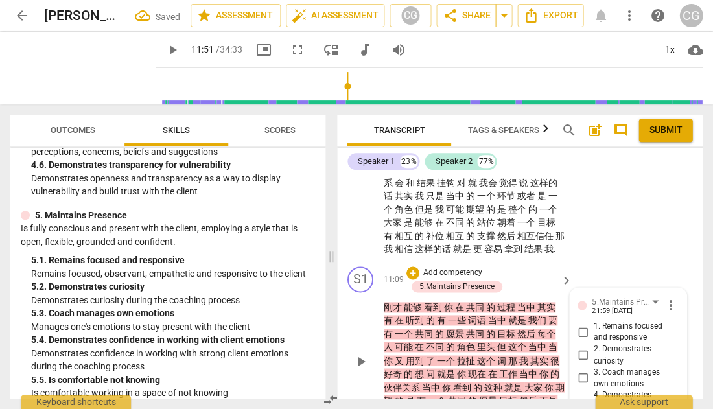
scroll to position [2676, 0]
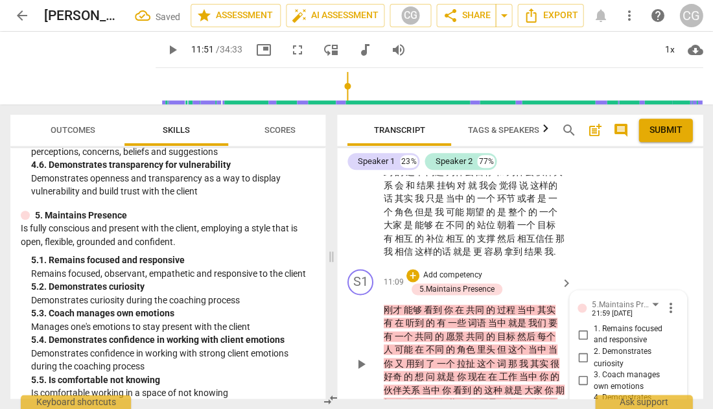
click at [575, 326] on input "1. Remains focused and responsive" at bounding box center [582, 334] width 21 height 16
click at [579, 350] on input "2. Demonstrates curiosity" at bounding box center [582, 358] width 21 height 16
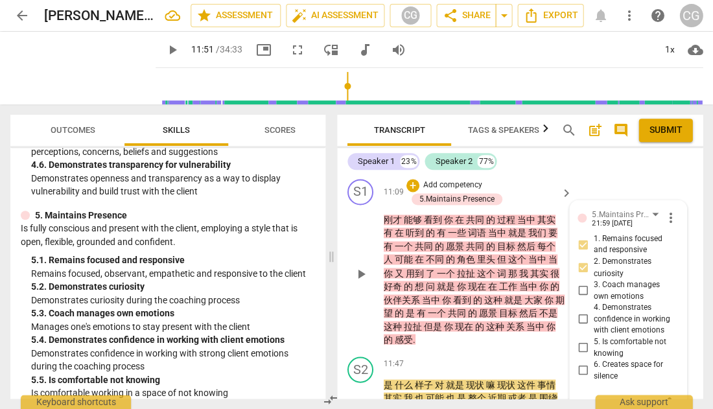
scroll to position [2788, 0]
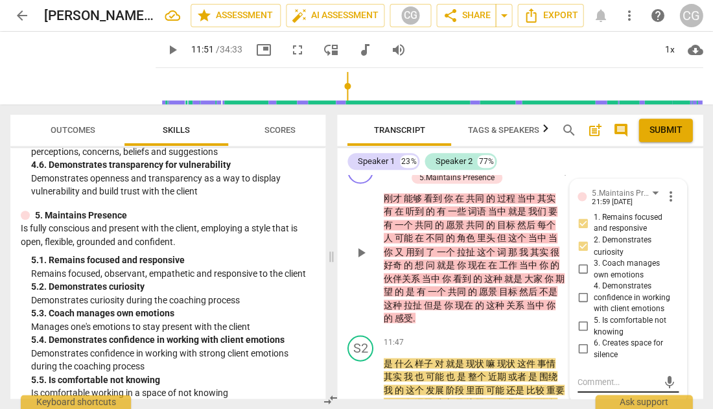
click at [590, 375] on textarea at bounding box center [617, 381] width 80 height 12
click at [665, 380] on span "send" at bounding box center [669, 387] width 14 height 14
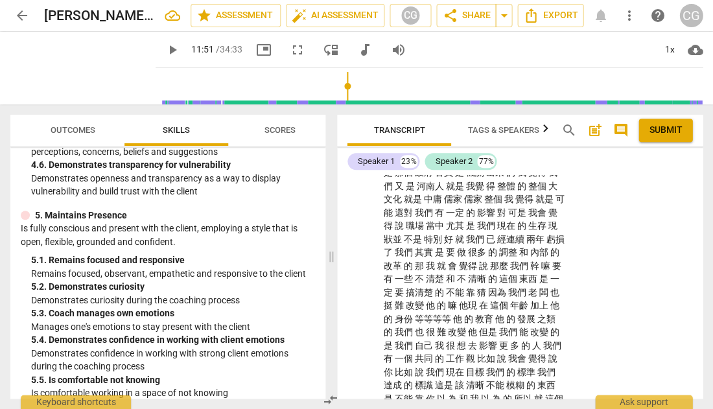
scroll to position [3439, 0]
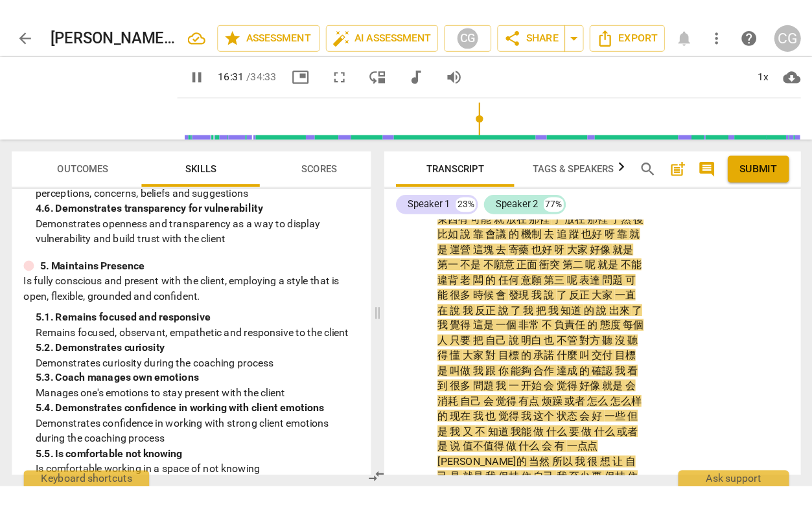
scroll to position [4116, 0]
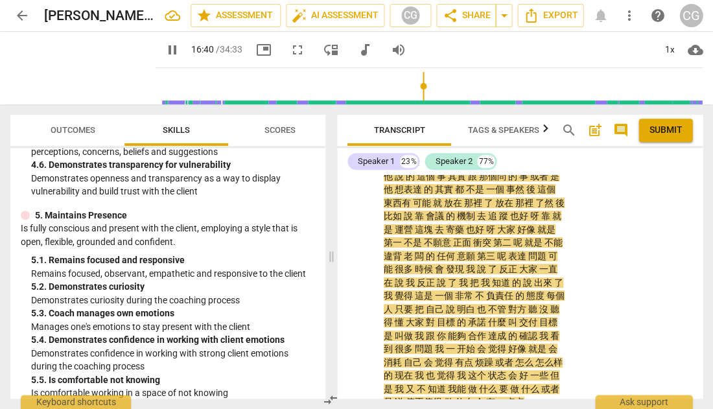
click at [299, 50] on span "fullscreen" at bounding box center [298, 50] width 16 height 16
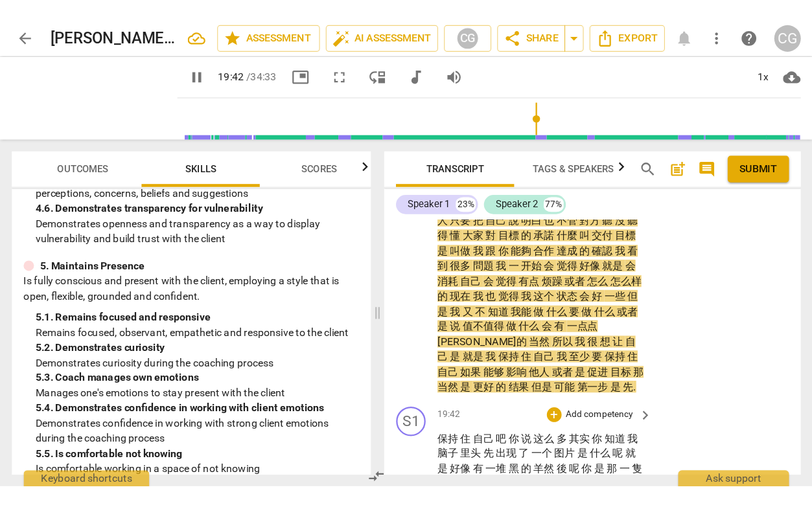
scroll to position [4253, 0]
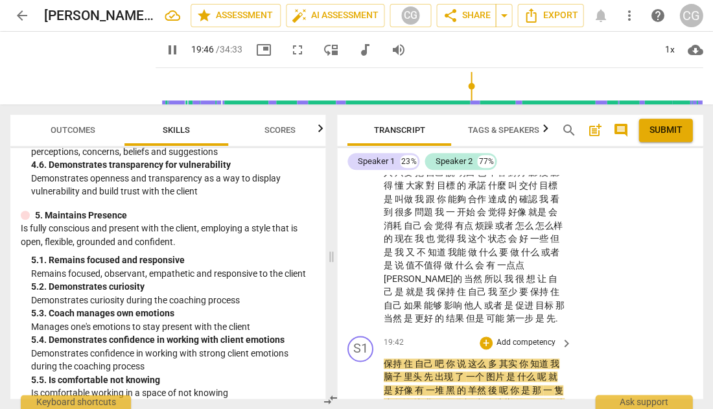
click at [361, 408] on span "pause" at bounding box center [361, 417] width 16 height 16
click at [296, 50] on span "fullscreen" at bounding box center [298, 50] width 16 height 16
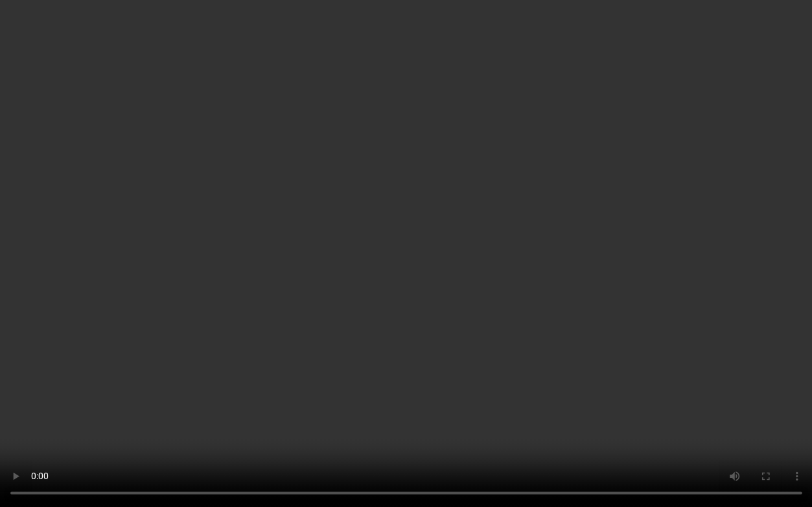
click at [406, 408] on video at bounding box center [406, 253] width 812 height 507
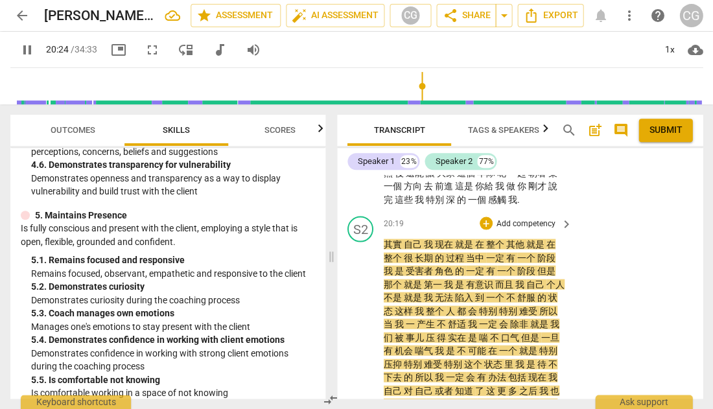
scroll to position [4564, 0]
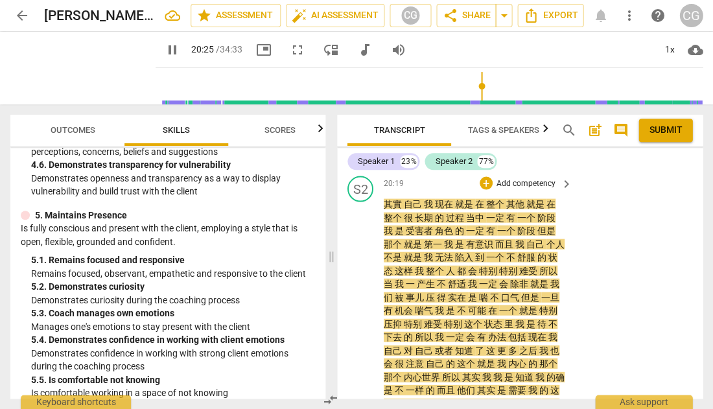
click at [360, 402] on span "pause" at bounding box center [361, 410] width 16 height 16
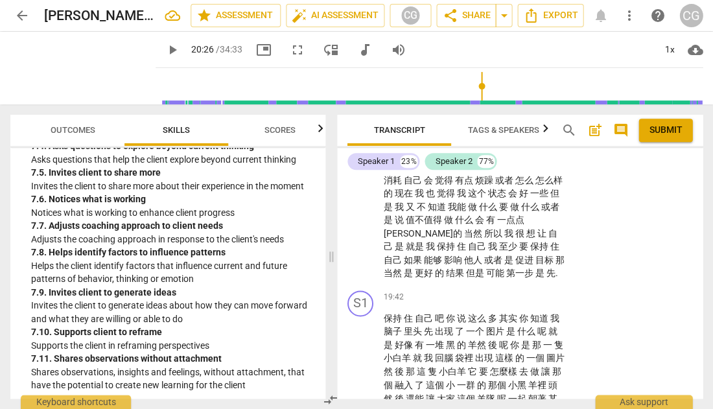
scroll to position [2163, 0]
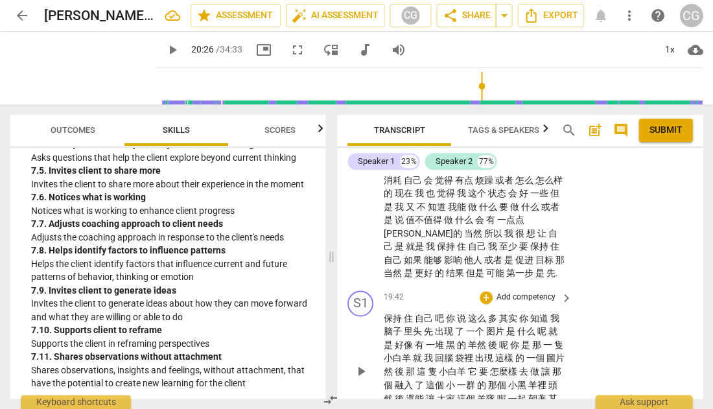
click at [527, 291] on p "Add competency" at bounding box center [526, 297] width 62 height 12
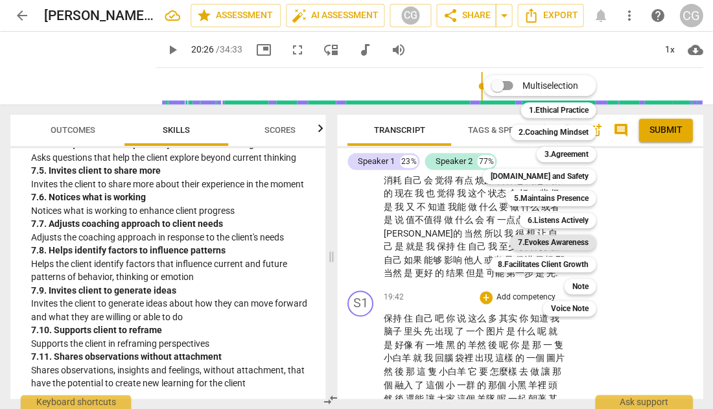
click at [561, 244] on b "7.Evokes Awareness" at bounding box center [552, 242] width 71 height 16
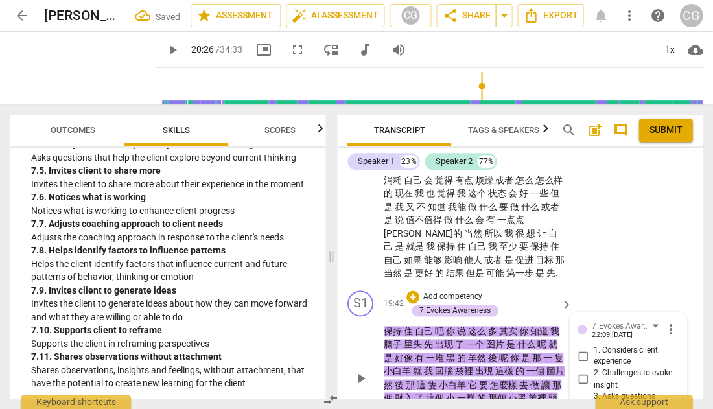
scroll to position [4581, 0]
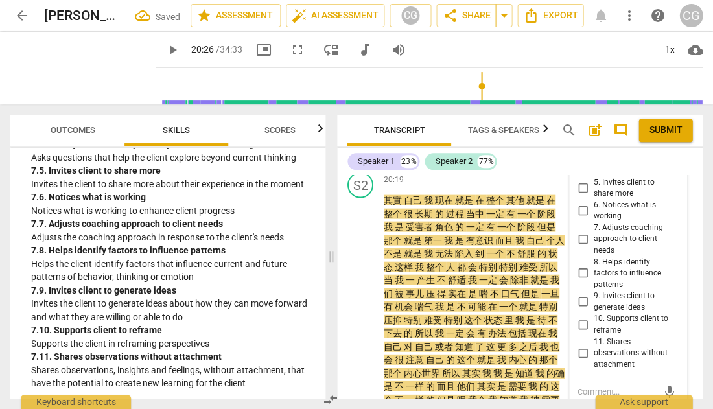
click at [581, 345] on input "11. Shares observations without attachment" at bounding box center [582, 353] width 21 height 16
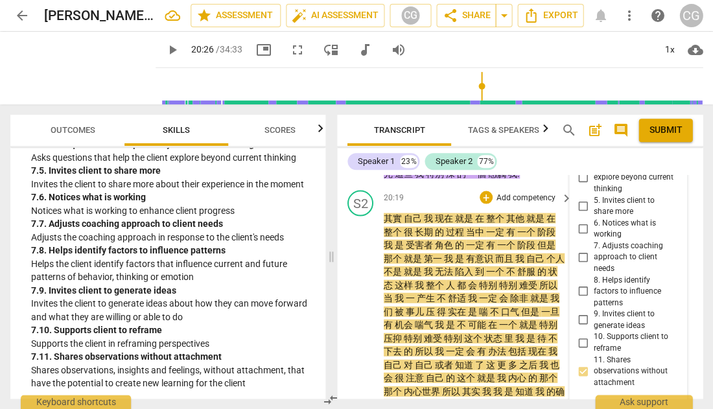
scroll to position [4563, 0]
click at [609, 402] on textarea at bounding box center [617, 408] width 80 height 12
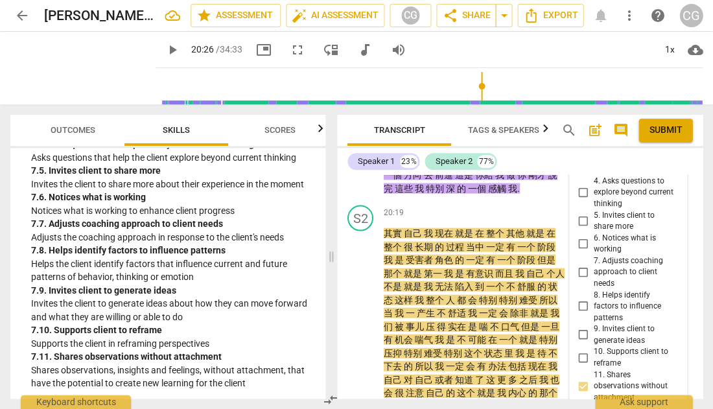
scroll to position [23, 0]
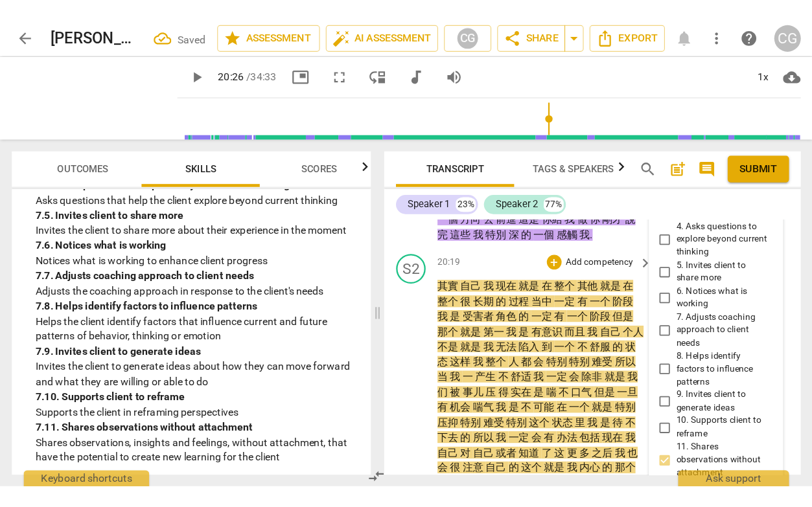
scroll to position [4550, 0]
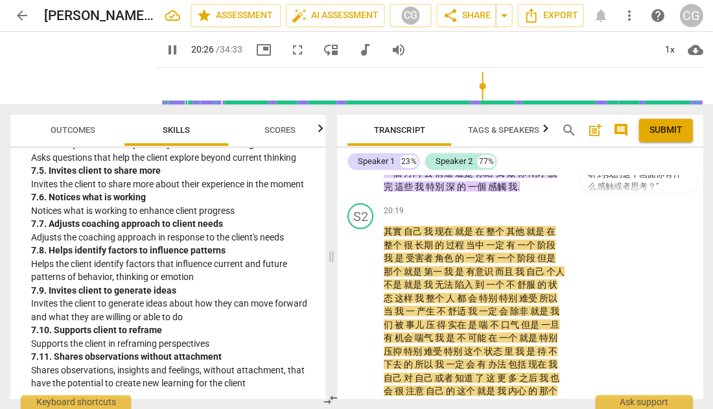
click at [301, 48] on span "fullscreen" at bounding box center [298, 50] width 16 height 16
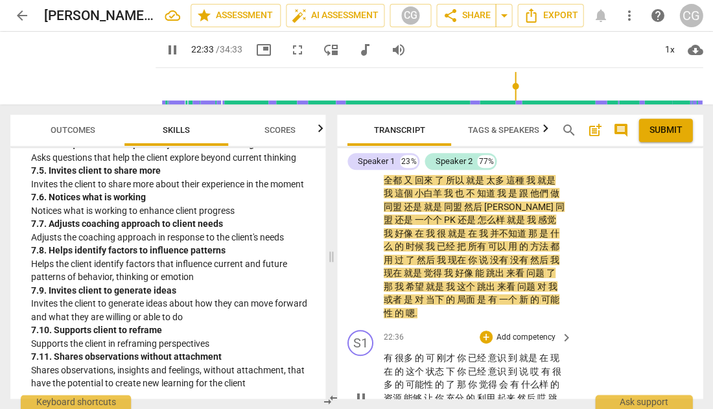
scroll to position [4894, 0]
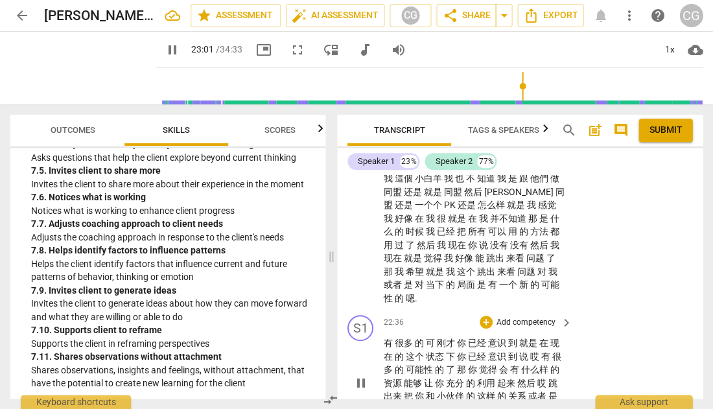
click at [358, 375] on span "pause" at bounding box center [361, 383] width 16 height 16
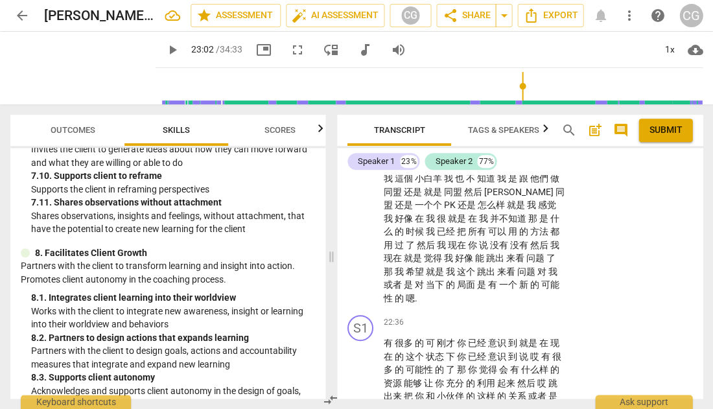
scroll to position [2318, 0]
click at [510, 317] on p "Add competency" at bounding box center [526, 323] width 62 height 12
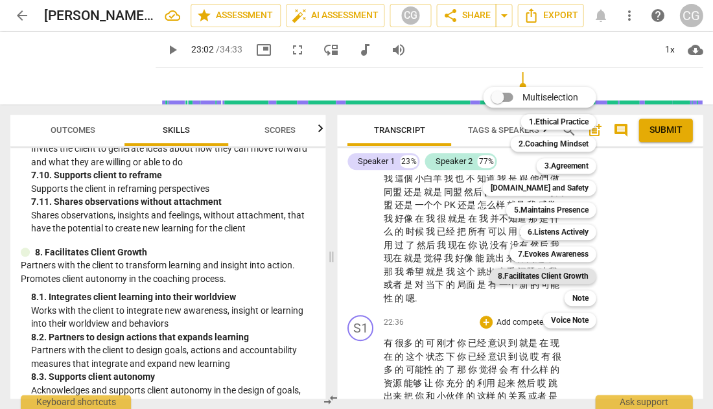
click at [546, 276] on b "8.Facilitates Client Growth" at bounding box center [542, 276] width 91 height 16
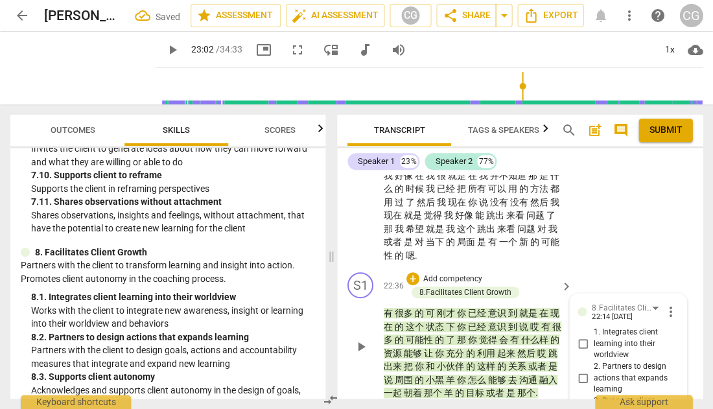
scroll to position [4931, 0]
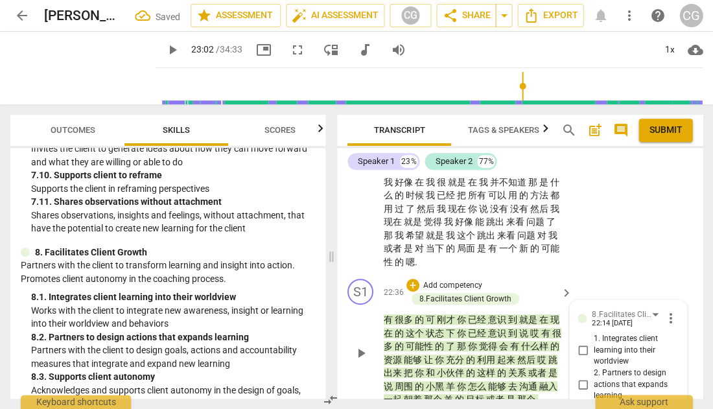
click at [579, 343] on input "1. Integrates client learning into their worldview" at bounding box center [582, 351] width 21 height 16
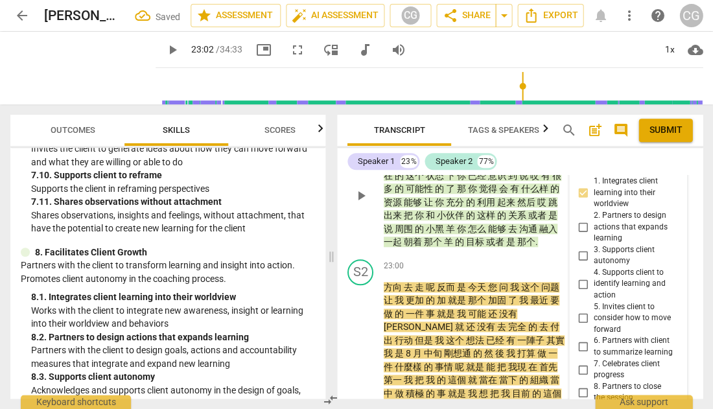
scroll to position [5091, 0]
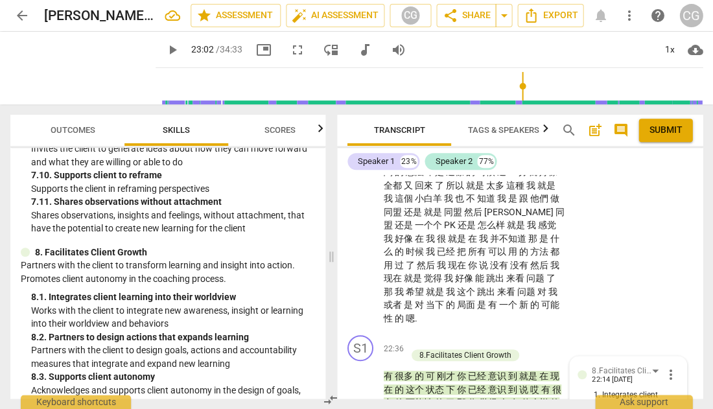
scroll to position [4874, 0]
click at [461, 337] on p "Add competency" at bounding box center [453, 343] width 62 height 12
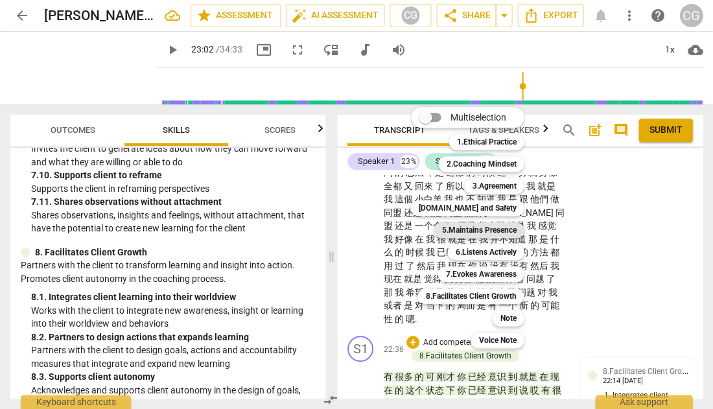
click at [474, 231] on b "5.Maintains Presence" at bounding box center [478, 230] width 74 height 16
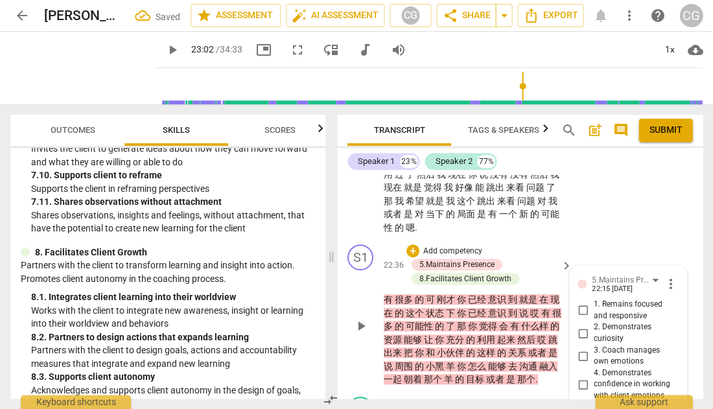
scroll to position [4966, 0]
click at [576, 302] on input "1. Remains focused and responsive" at bounding box center [582, 310] width 21 height 16
click at [579, 325] on input "2. Demonstrates curiosity" at bounding box center [582, 333] width 21 height 16
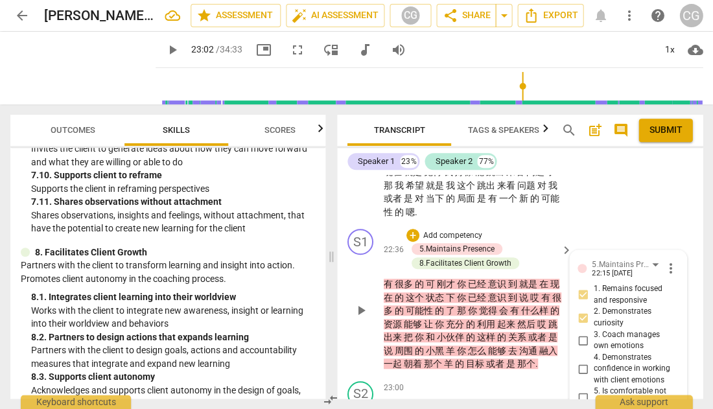
scroll to position [4982, 0]
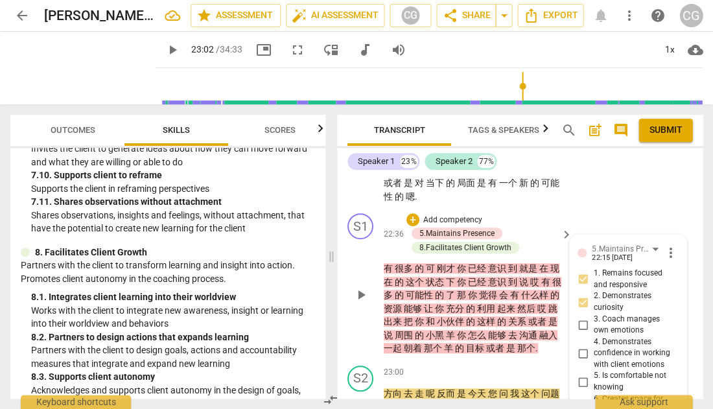
scroll to position [5009, 0]
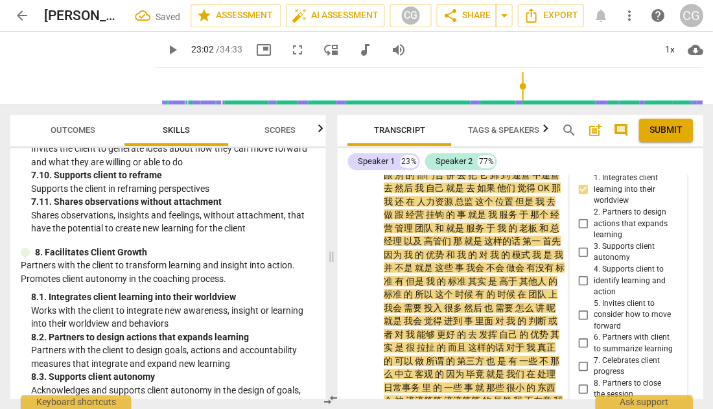
scroll to position [5348, 0]
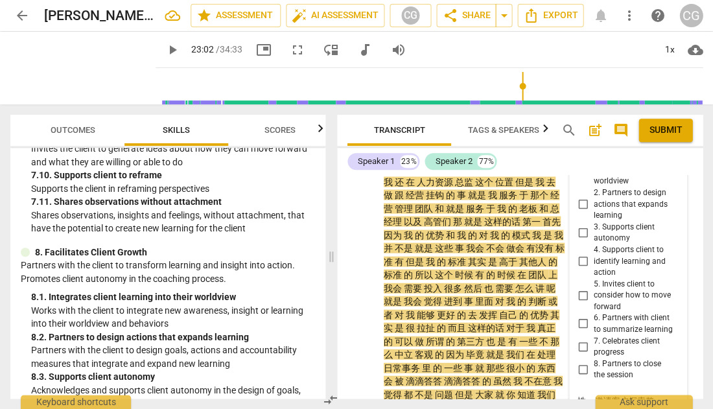
scroll to position [23, 0]
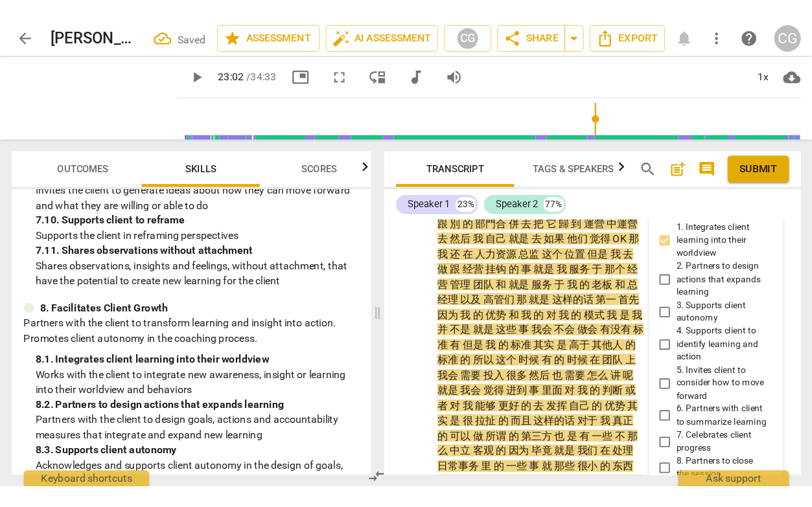
scroll to position [5354, 0]
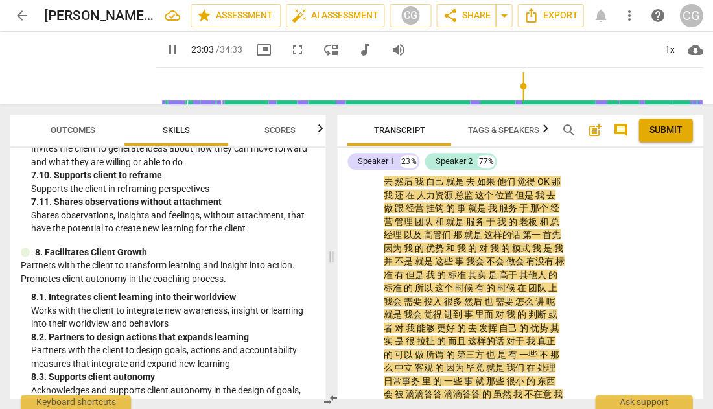
click at [299, 49] on span "fullscreen" at bounding box center [298, 50] width 16 height 16
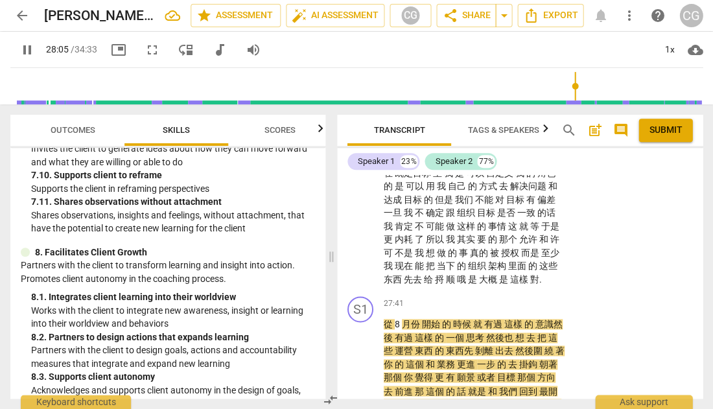
scroll to position [5934, 0]
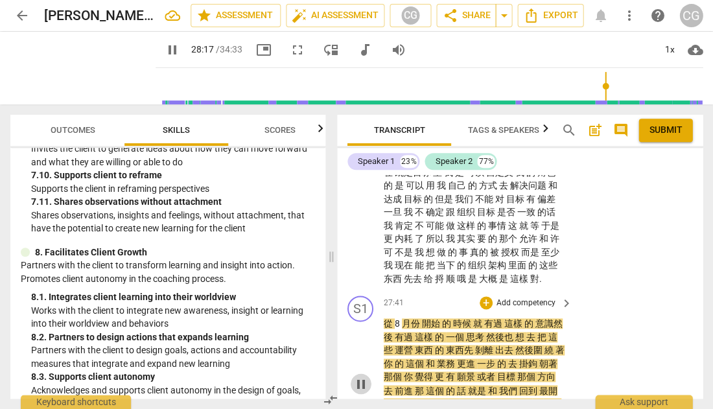
click at [358, 376] on span "pause" at bounding box center [361, 384] width 16 height 16
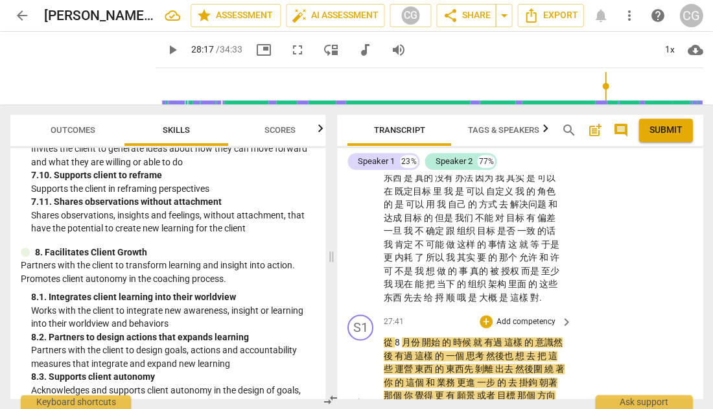
click at [537, 316] on p "Add competency" at bounding box center [526, 322] width 62 height 12
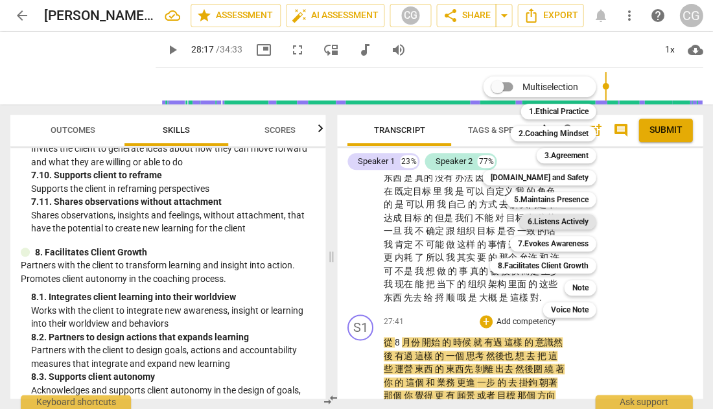
click at [551, 222] on b "6.Listens Actively" at bounding box center [557, 222] width 61 height 16
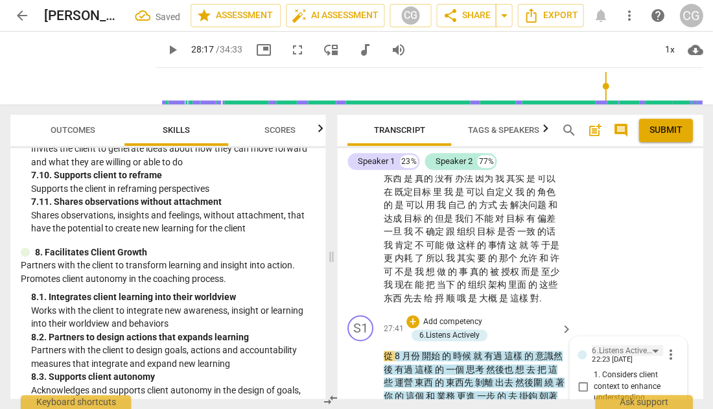
scroll to position [5898, 0]
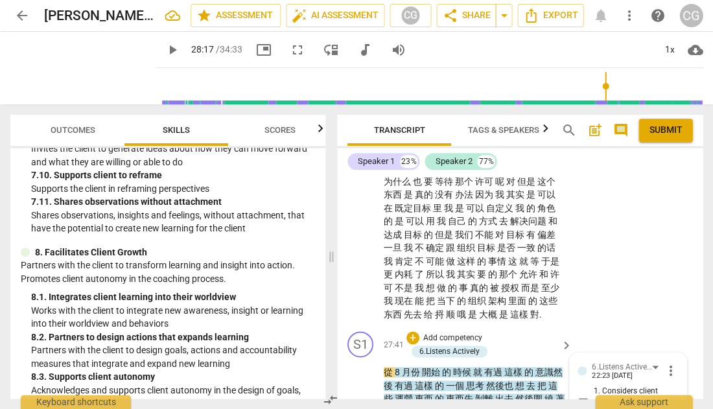
click at [578, 395] on input "1. Considers client context to enhance understanding" at bounding box center [582, 403] width 21 height 16
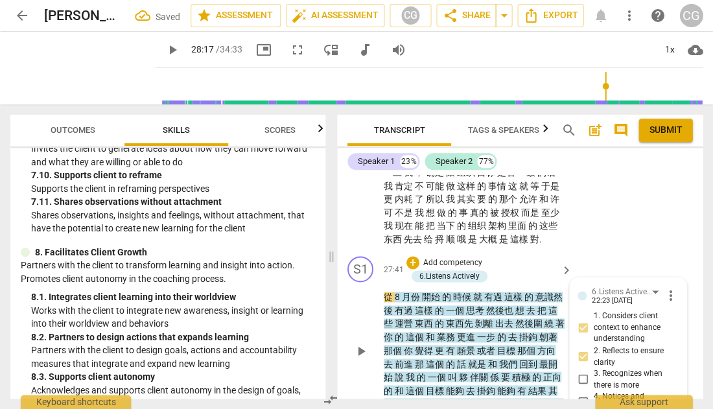
scroll to position [5975, 0]
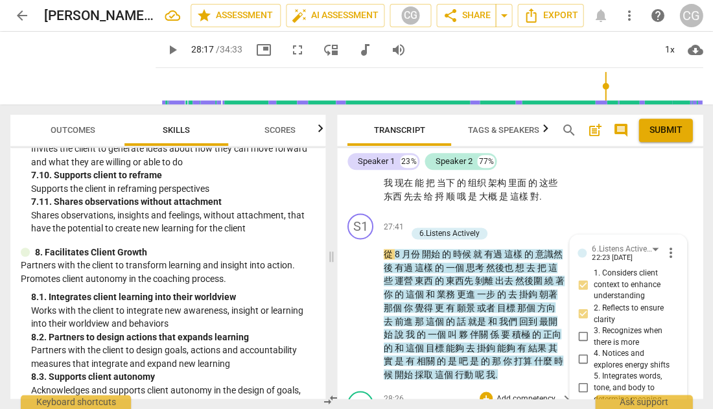
scroll to position [6028, 0]
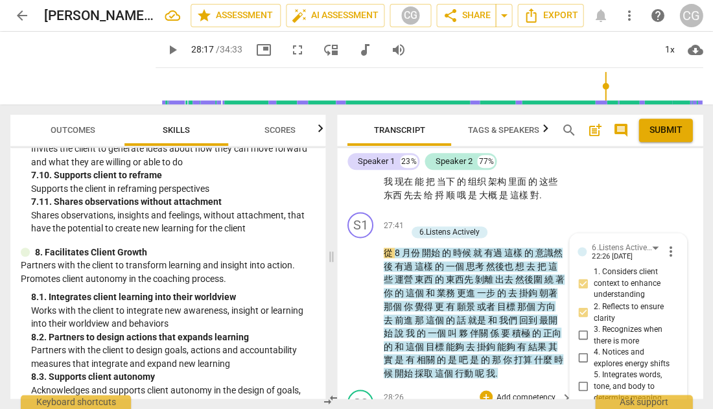
scroll to position [6020, 0]
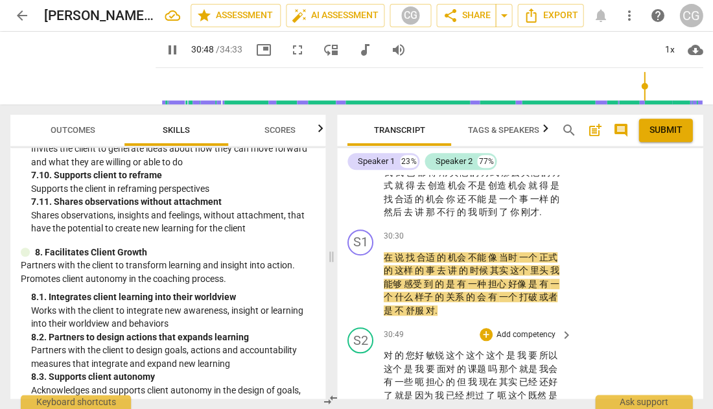
scroll to position [6658, 0]
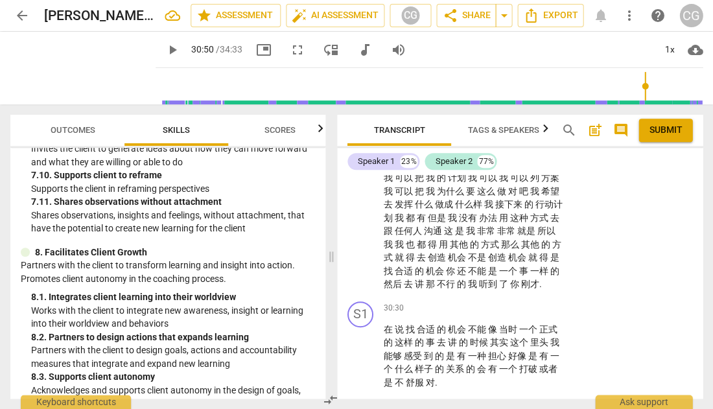
scroll to position [6565, 0]
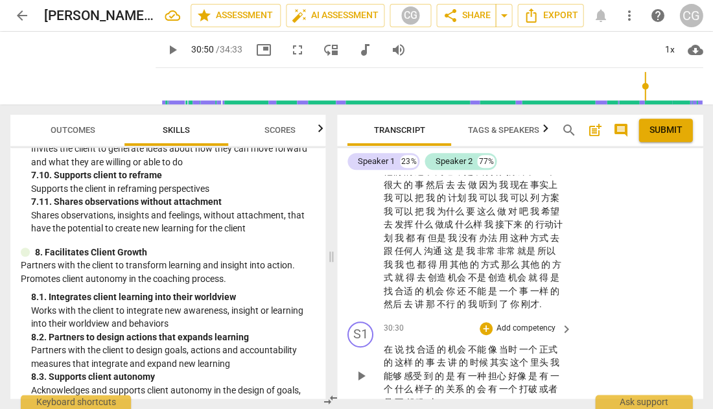
click at [509, 323] on p "Add competency" at bounding box center [526, 329] width 62 height 12
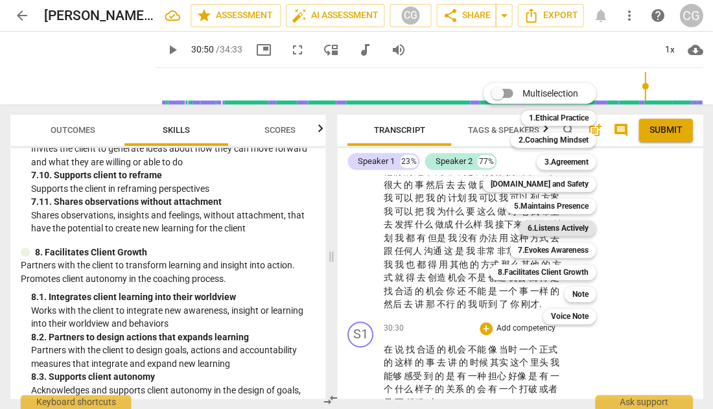
click at [540, 228] on b "6.Listens Actively" at bounding box center [557, 228] width 61 height 16
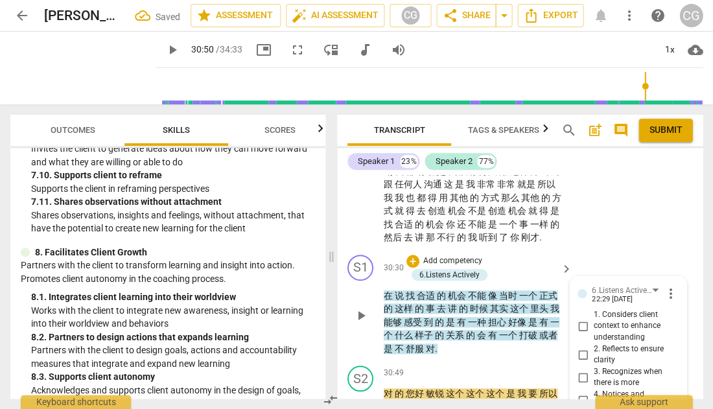
scroll to position [6624, 0]
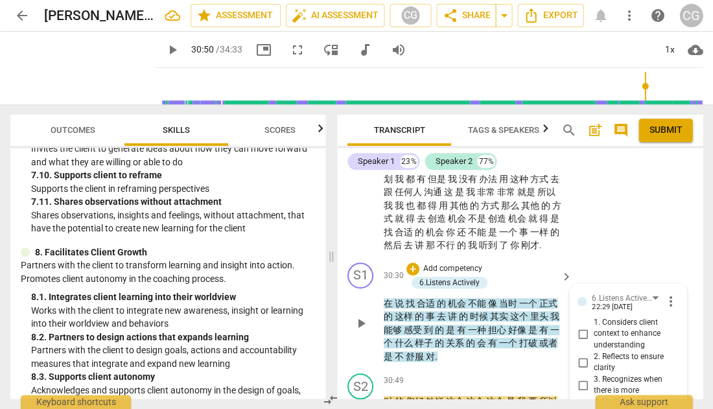
click at [584, 326] on input "1. Considers client context to enhance understanding" at bounding box center [582, 334] width 21 height 16
click at [578, 377] on input "3. Recognizes when there is more" at bounding box center [582, 385] width 21 height 16
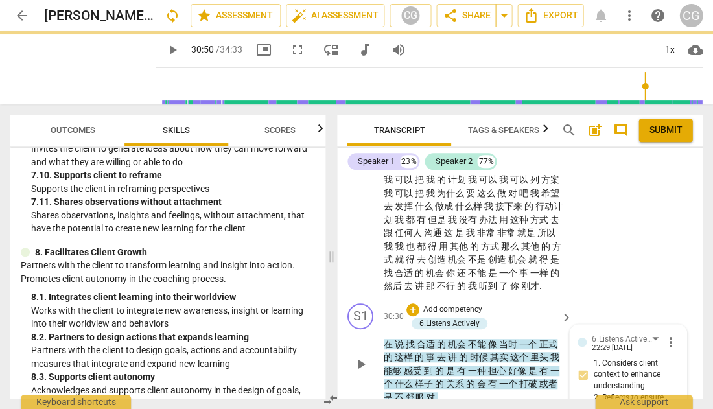
scroll to position [6615, 0]
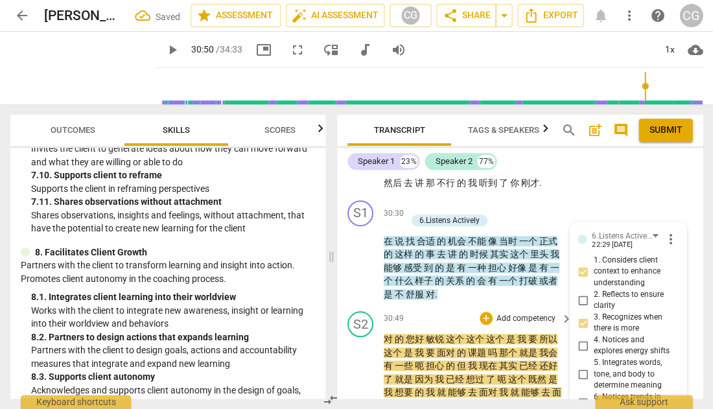
scroll to position [6690, 0]
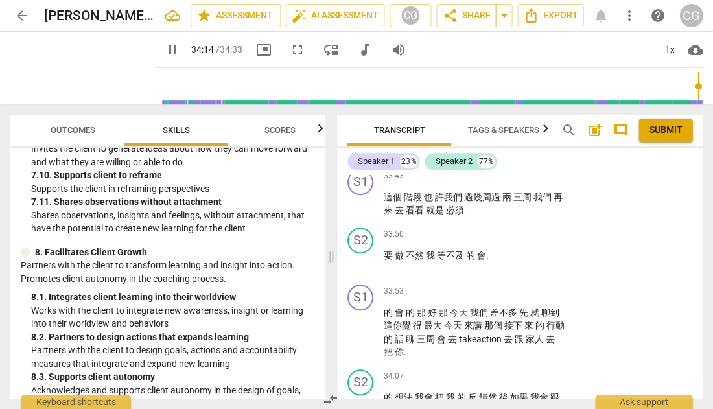
scroll to position [0, 0]
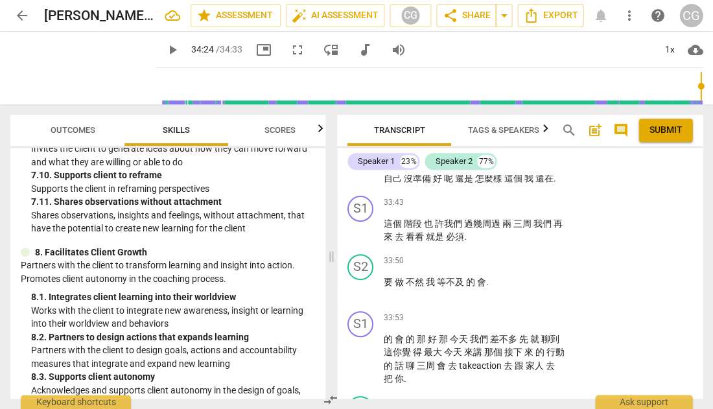
scroll to position [7414, 0]
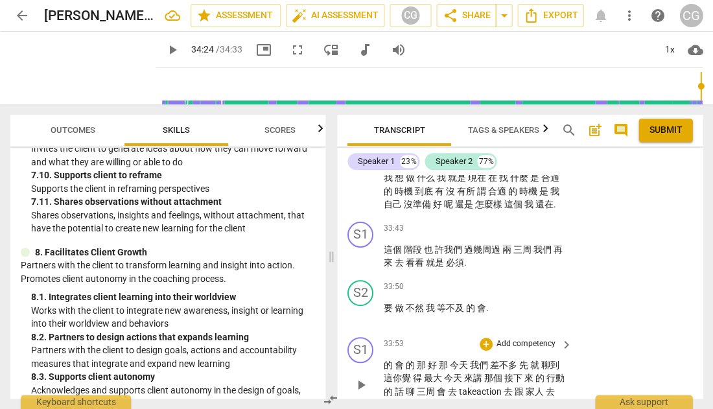
click at [519, 338] on p "Add competency" at bounding box center [526, 344] width 62 height 12
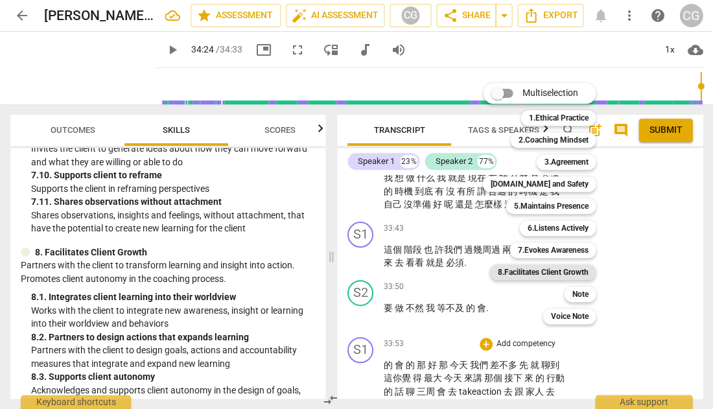
click at [549, 271] on b "8.Facilitates Client Growth" at bounding box center [542, 272] width 91 height 16
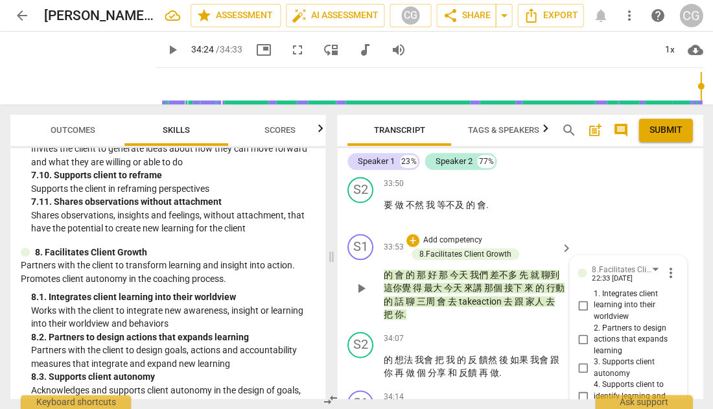
scroll to position [7516, 0]
click at [578, 361] on input "3. Supports client autonomy" at bounding box center [582, 369] width 21 height 16
click at [582, 332] on input "2. Partners to design actions that expands learning" at bounding box center [582, 340] width 21 height 16
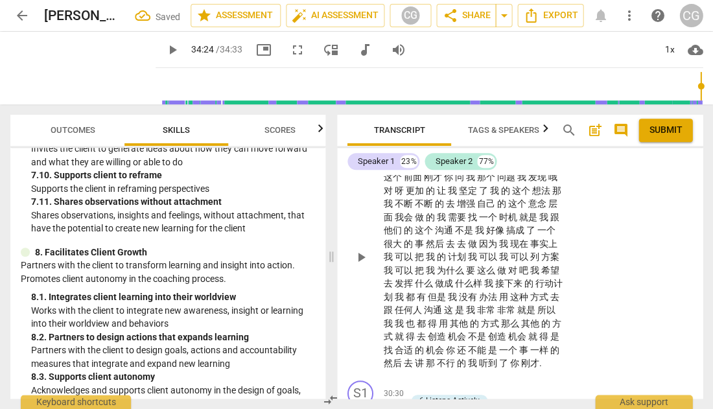
scroll to position [6494, 0]
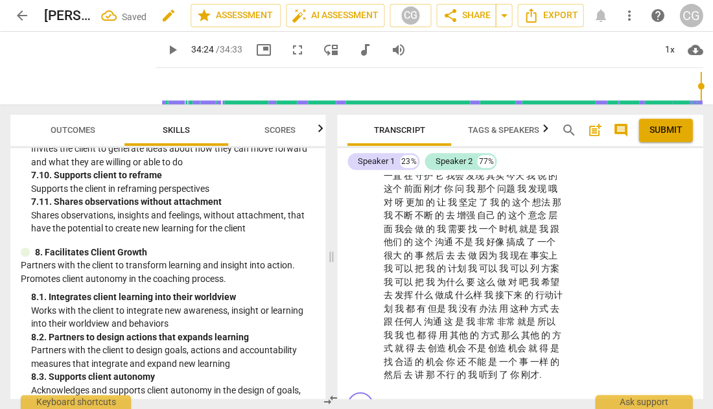
click at [163, 15] on span "edit" at bounding box center [169, 16] width 16 height 16
click at [492, 58] on div "play_arrow 34:24 / 34:33 picture_in_picture fullscreen move_down audiotrack vol…" at bounding box center [428, 50] width 547 height 36
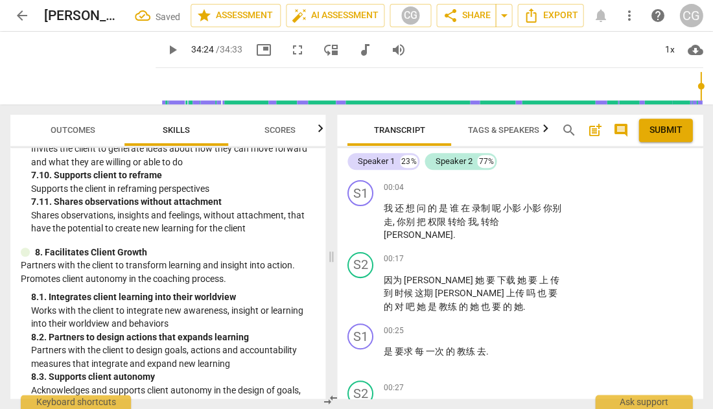
scroll to position [0, 0]
click at [70, 131] on span "Outcomes" at bounding box center [73, 130] width 45 height 10
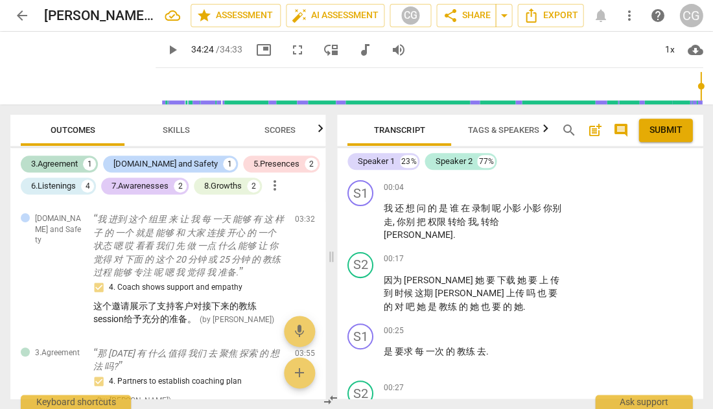
click at [188, 130] on span "Skills" at bounding box center [176, 130] width 27 height 10
